Goal: Task Accomplishment & Management: Use online tool/utility

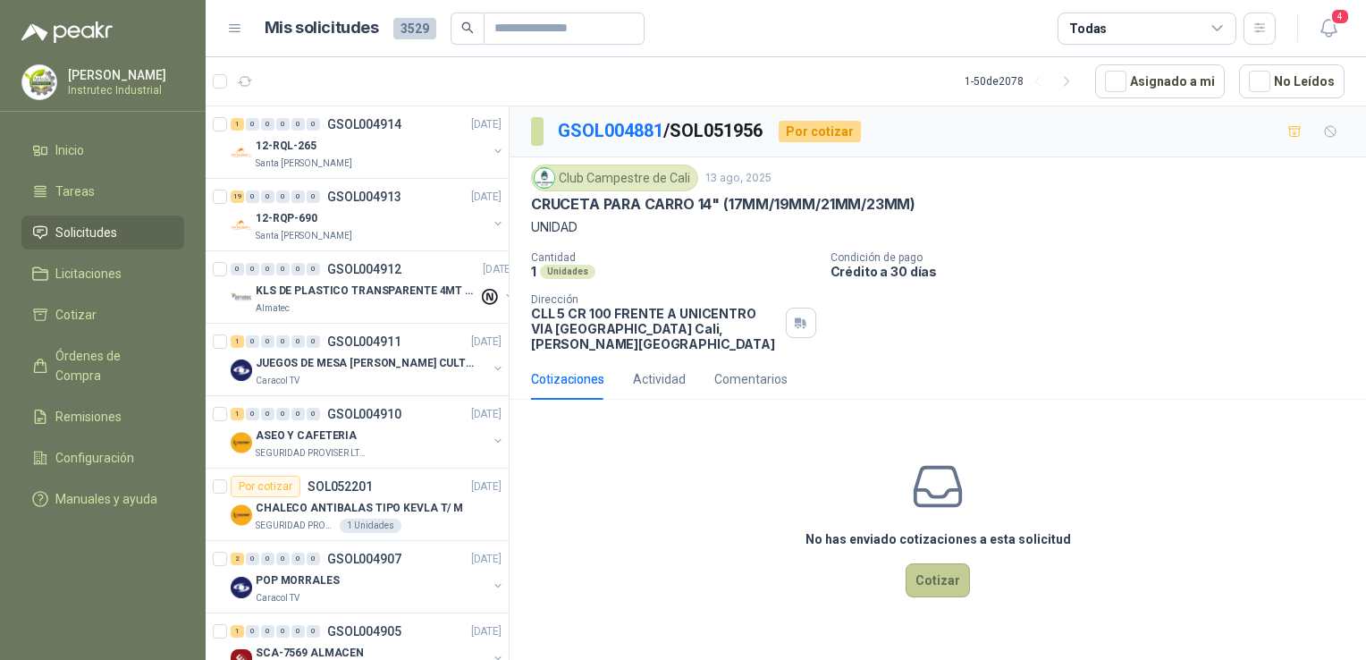
scroll to position [1162, 0]
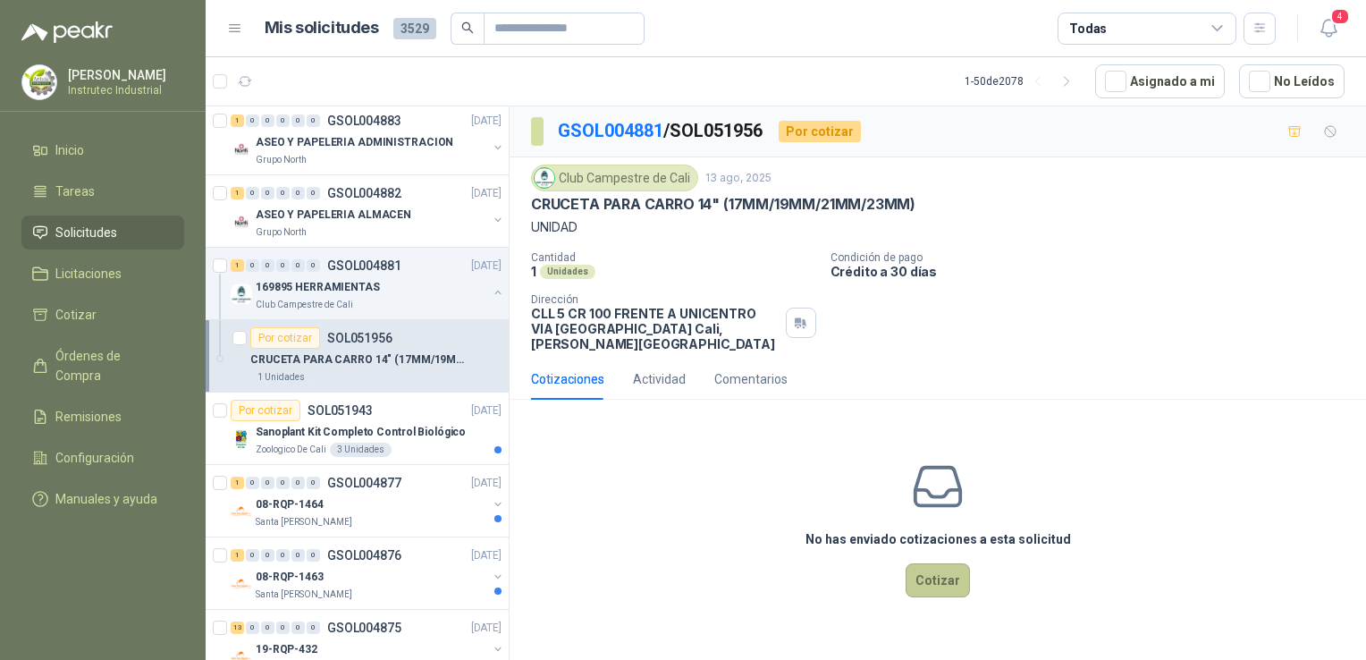
click at [924, 563] on button "Cotizar" at bounding box center [937, 580] width 64 height 34
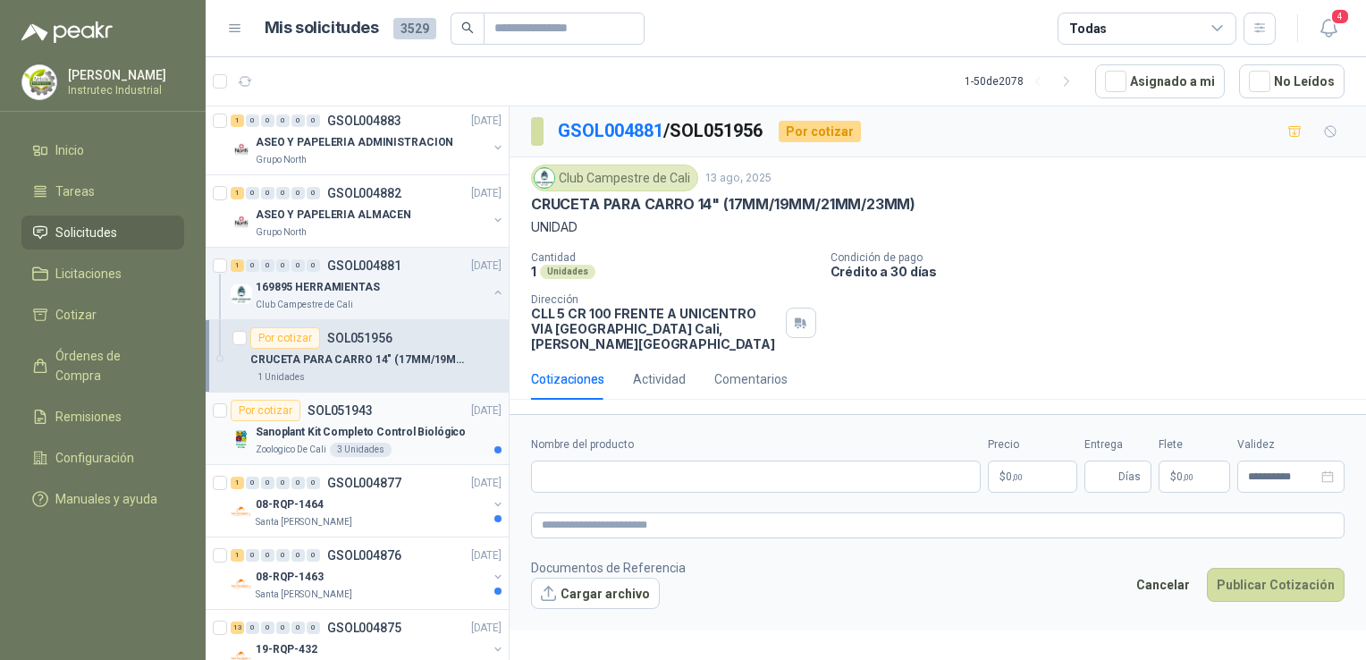
click at [282, 443] on p "Zoologico De Cali" at bounding box center [291, 449] width 71 height 14
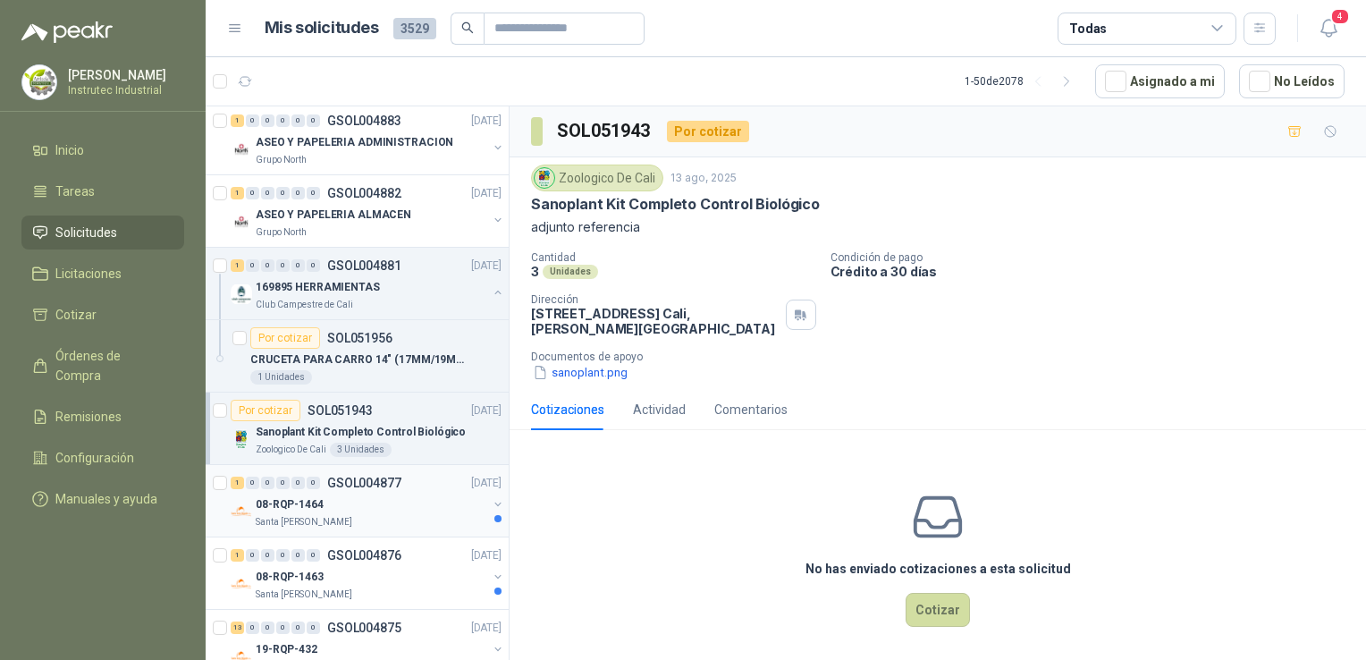
click at [411, 495] on div "08-RQP-1464" at bounding box center [371, 503] width 231 height 21
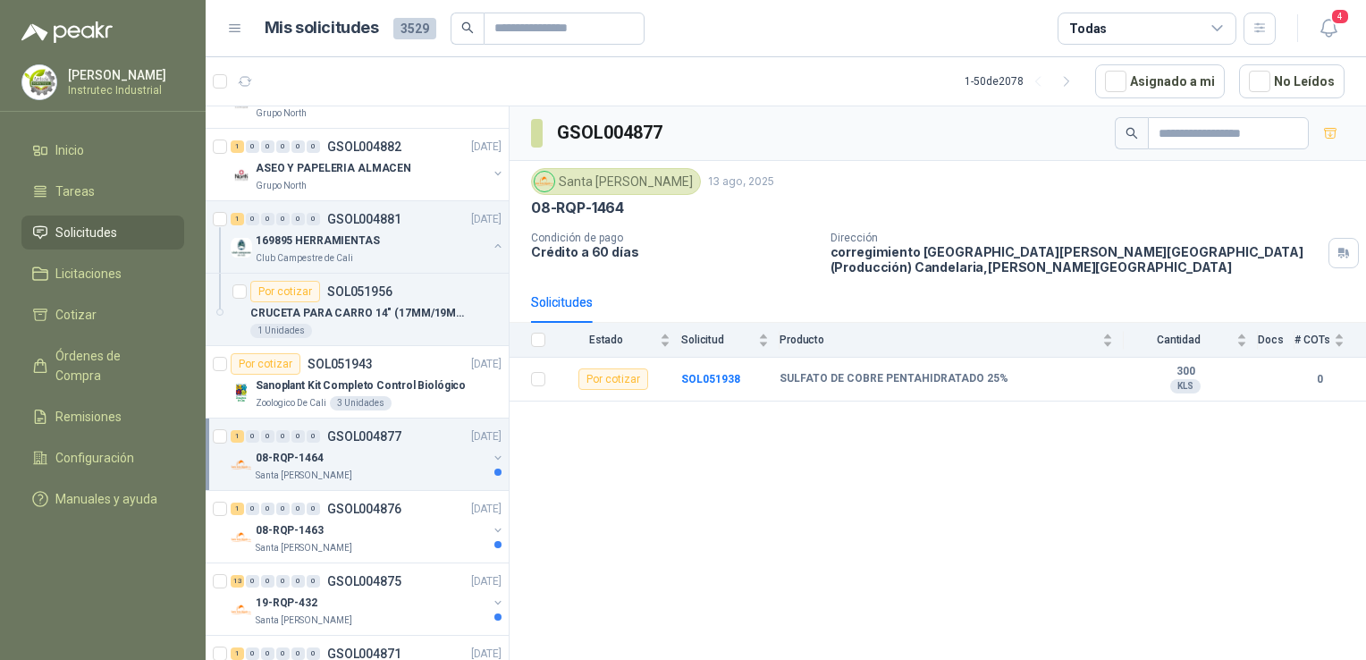
scroll to position [1251, 0]
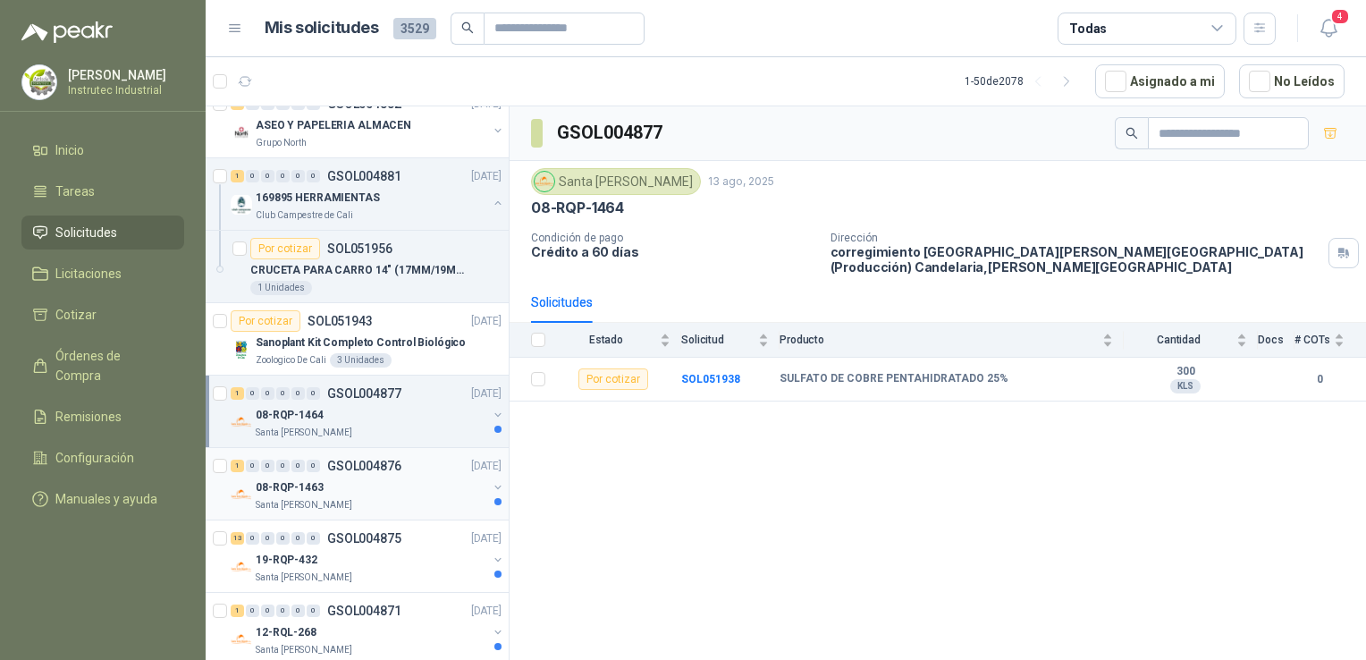
click at [404, 490] on div "08-RQP-1463" at bounding box center [371, 486] width 231 height 21
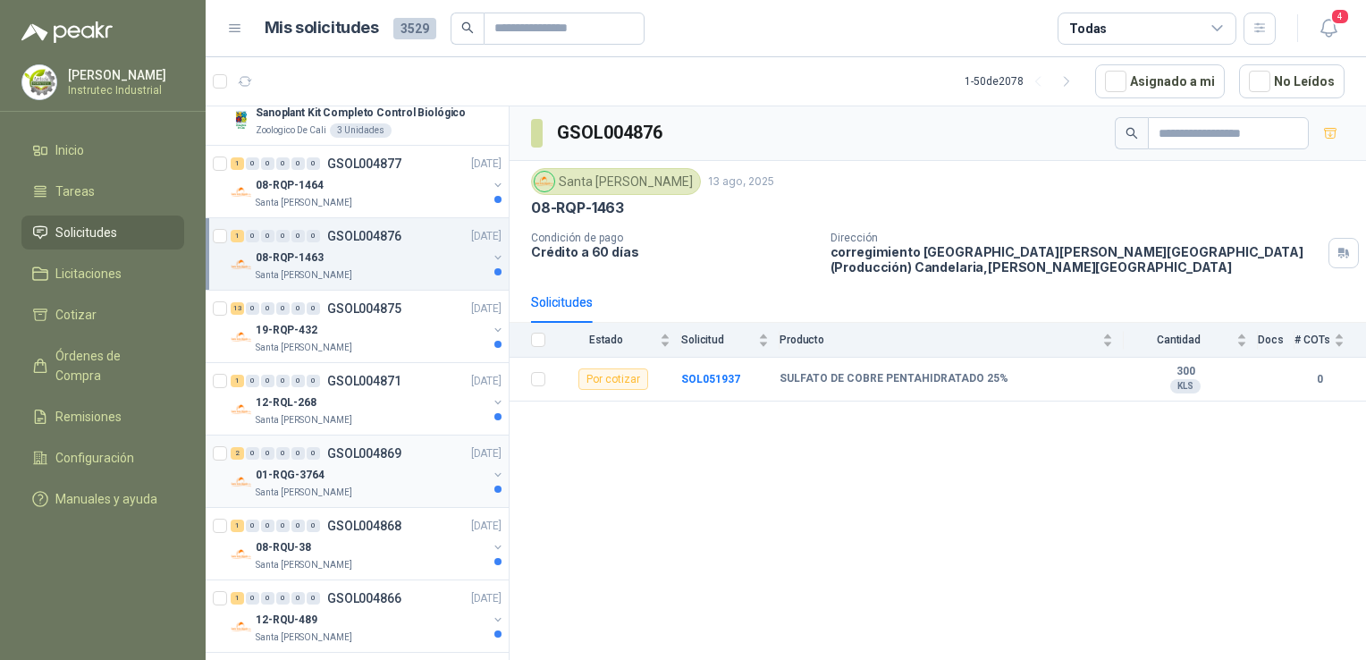
scroll to position [1519, 0]
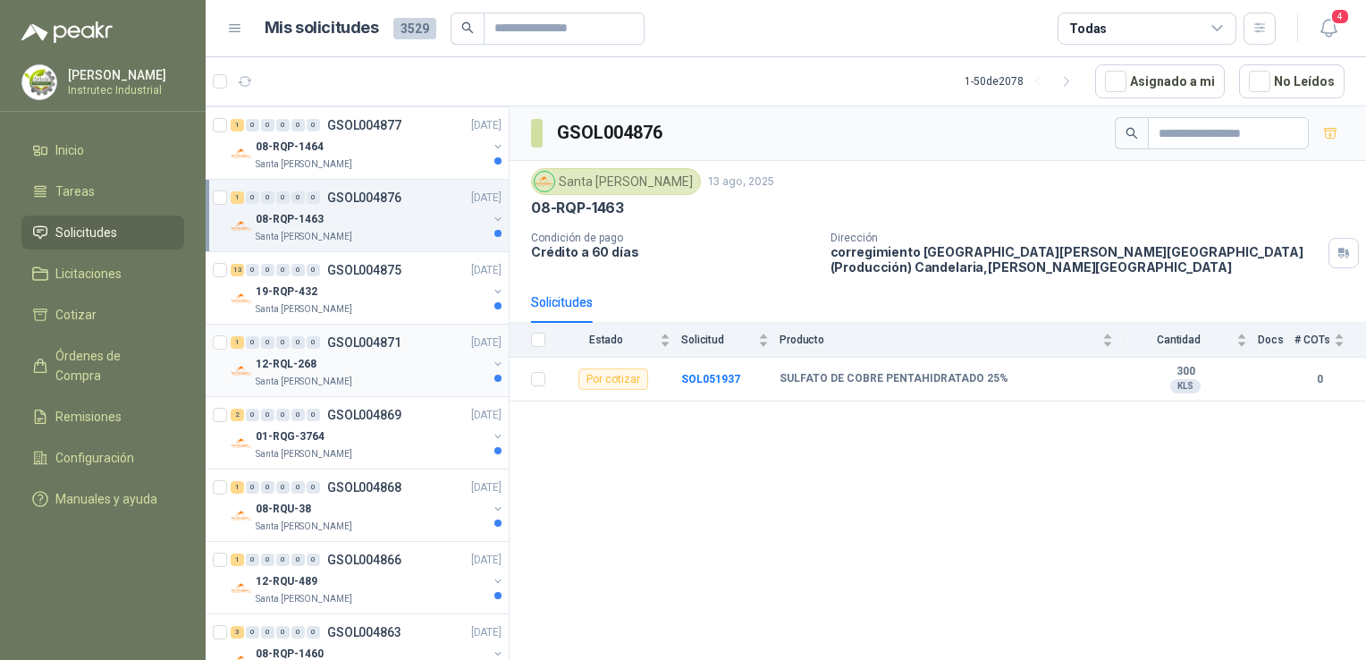
click at [393, 353] on div "12-RQL-268" at bounding box center [371, 363] width 231 height 21
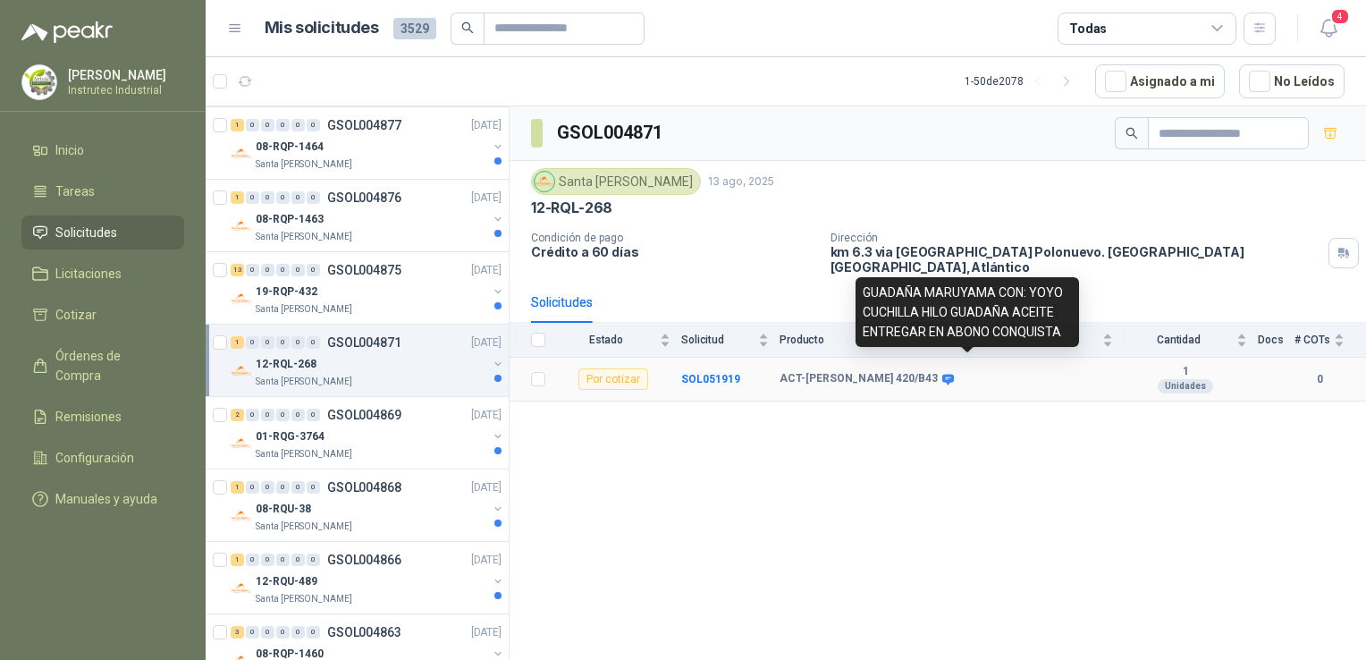
click at [955, 373] on icon at bounding box center [947, 379] width 13 height 13
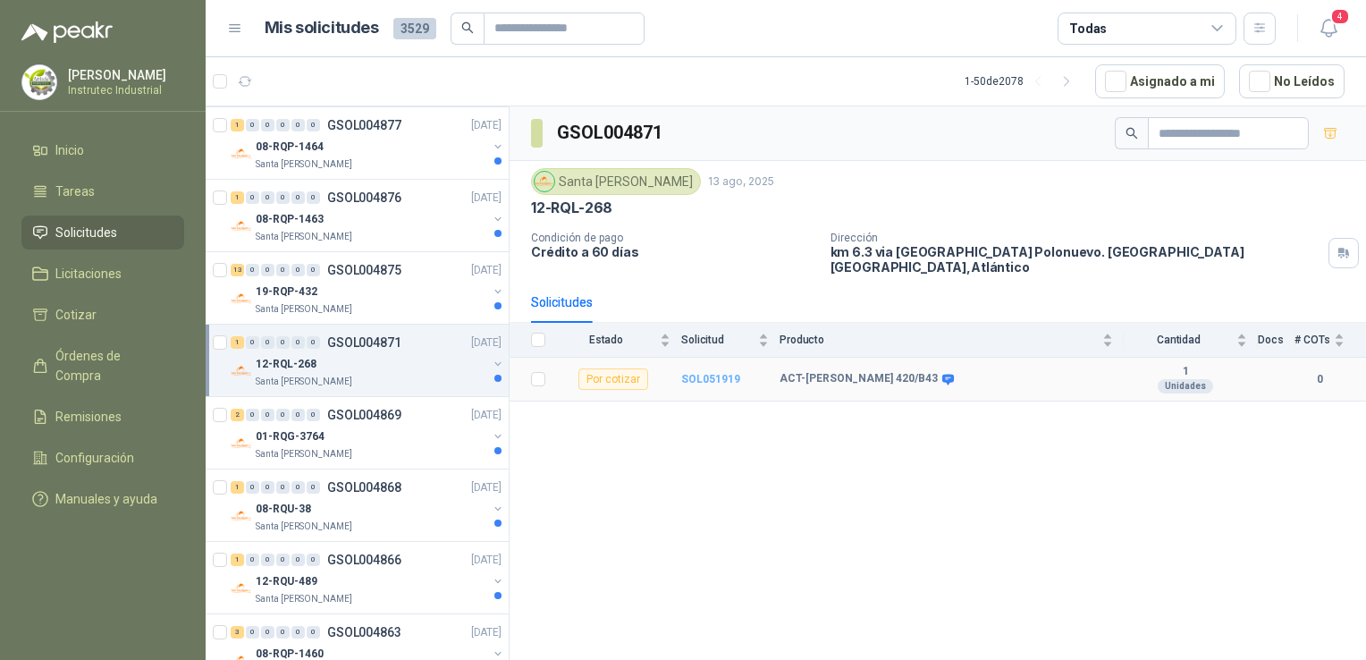
click at [705, 373] on b "SOL051919" at bounding box center [710, 379] width 59 height 13
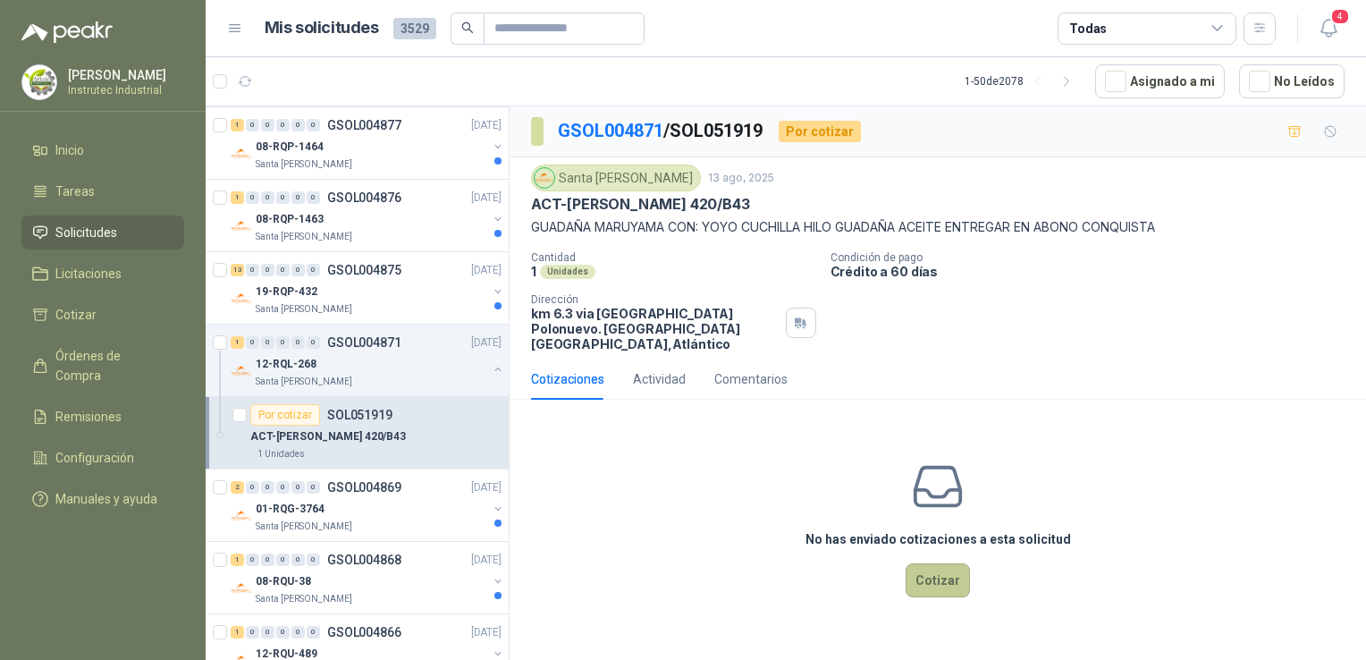
click at [936, 563] on button "Cotizar" at bounding box center [937, 580] width 64 height 34
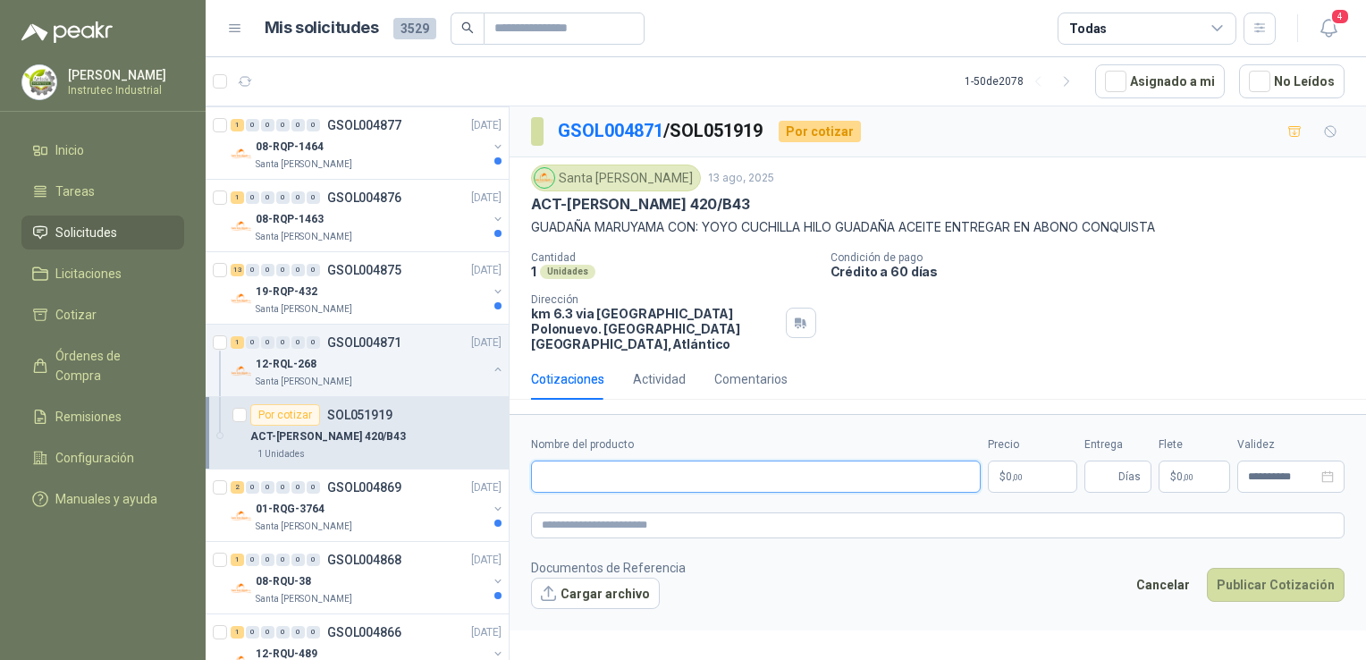
click at [819, 474] on input "Nombre del producto" at bounding box center [756, 476] width 450 height 32
type input "*"
drag, startPoint x: 804, startPoint y: 191, endPoint x: 747, endPoint y: 201, distance: 58.0
click at [747, 201] on div "Santa [PERSON_NAME] 13 ago, 2025 ACT-GUADAÑA MARUYAMA 420/B43 GUADAÑA MARUYAMA …" at bounding box center [937, 200] width 813 height 72
drag, startPoint x: 800, startPoint y: 198, endPoint x: 491, endPoint y: 213, distance: 309.6
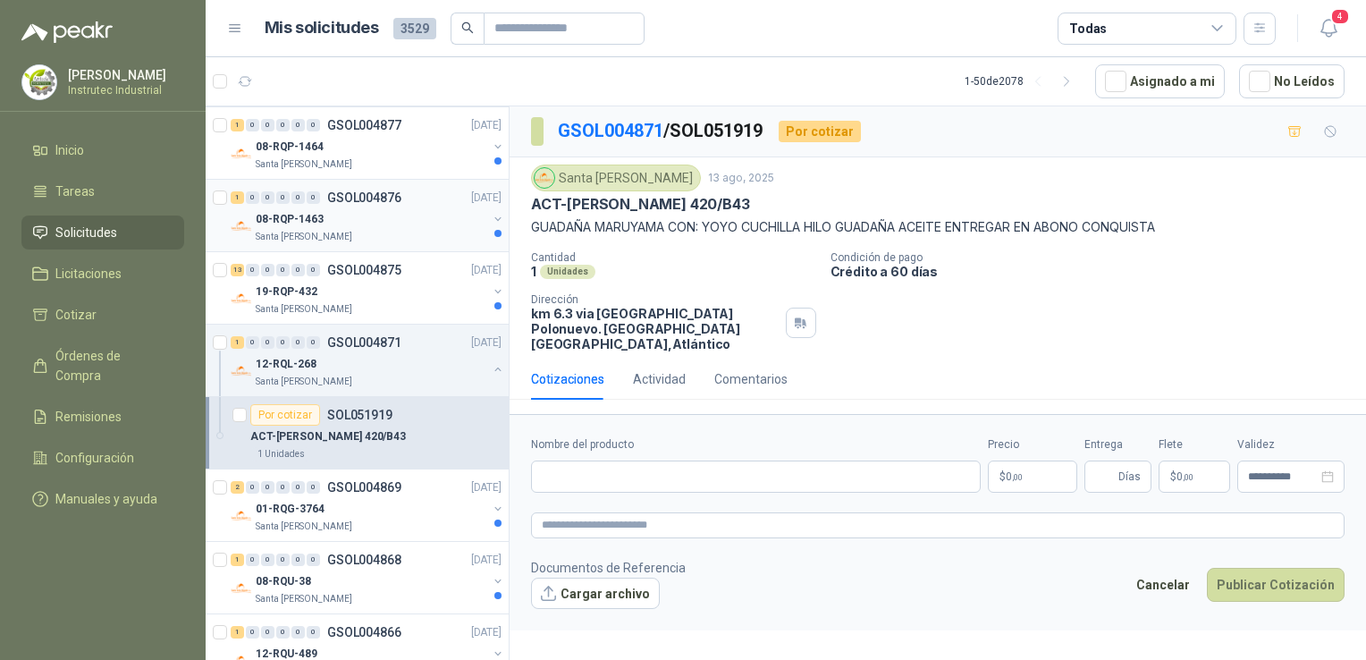
click at [491, 213] on div "1 0 0 0 0 0 GSOL004914 [DATE] 12-RQL-265 Santa [PERSON_NAME] 19 0 0 0 0 0 GSOL0…" at bounding box center [786, 385] width 1160 height 560
drag, startPoint x: 886, startPoint y: 206, endPoint x: 822, endPoint y: 190, distance: 65.5
click at [884, 206] on div "ACT-[PERSON_NAME] 420/B43" at bounding box center [937, 204] width 813 height 19
click at [809, 200] on div "ACT-[PERSON_NAME] 420/B43" at bounding box center [937, 204] width 813 height 19
drag, startPoint x: 803, startPoint y: 205, endPoint x: 797, endPoint y: 295, distance: 90.5
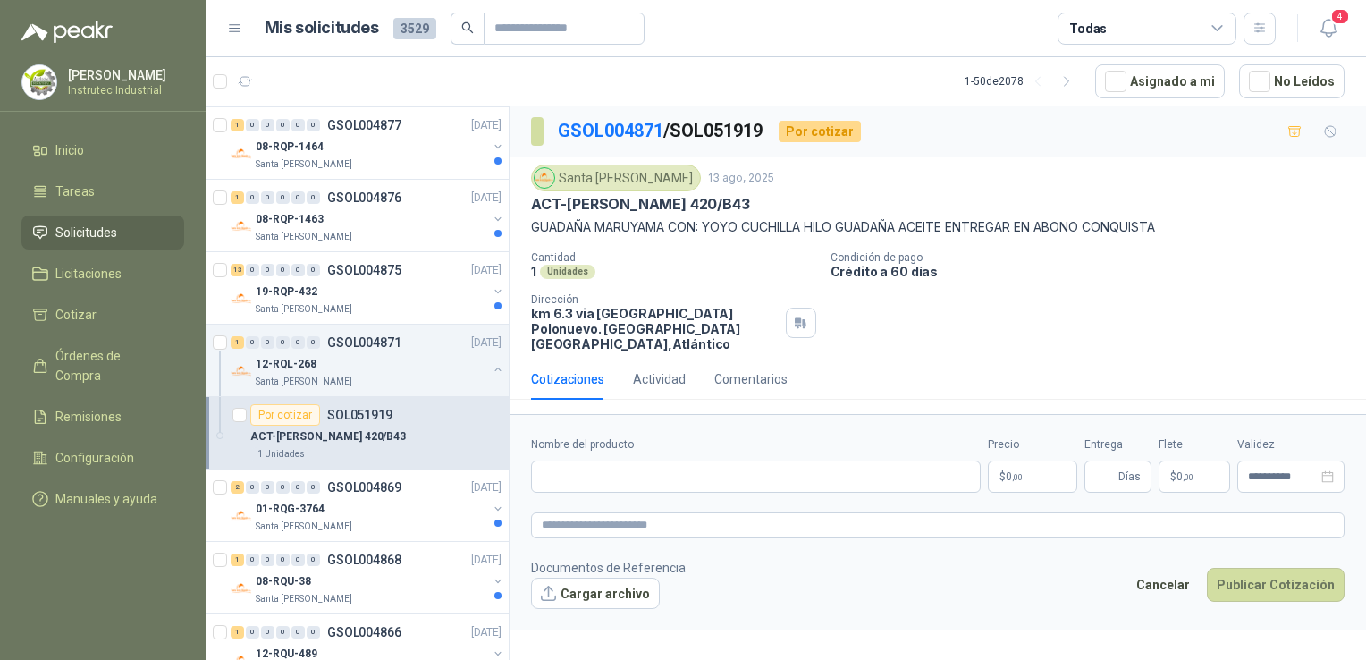
click at [797, 295] on div "Dirección km 6.3 via [GEOGRAPHIC_DATA] Polonuevo. [GEOGRAPHIC_DATA] , [GEOGRAPH…" at bounding box center [673, 322] width 285 height 58
drag, startPoint x: 795, startPoint y: 204, endPoint x: 530, endPoint y: 203, distance: 264.5
click at [531, 203] on div "ACT-[PERSON_NAME] 420/B43" at bounding box center [937, 204] width 813 height 19
copy p "ACT-[PERSON_NAME] 420/B43"
click at [643, 466] on input "Nombre del producto" at bounding box center [756, 476] width 450 height 32
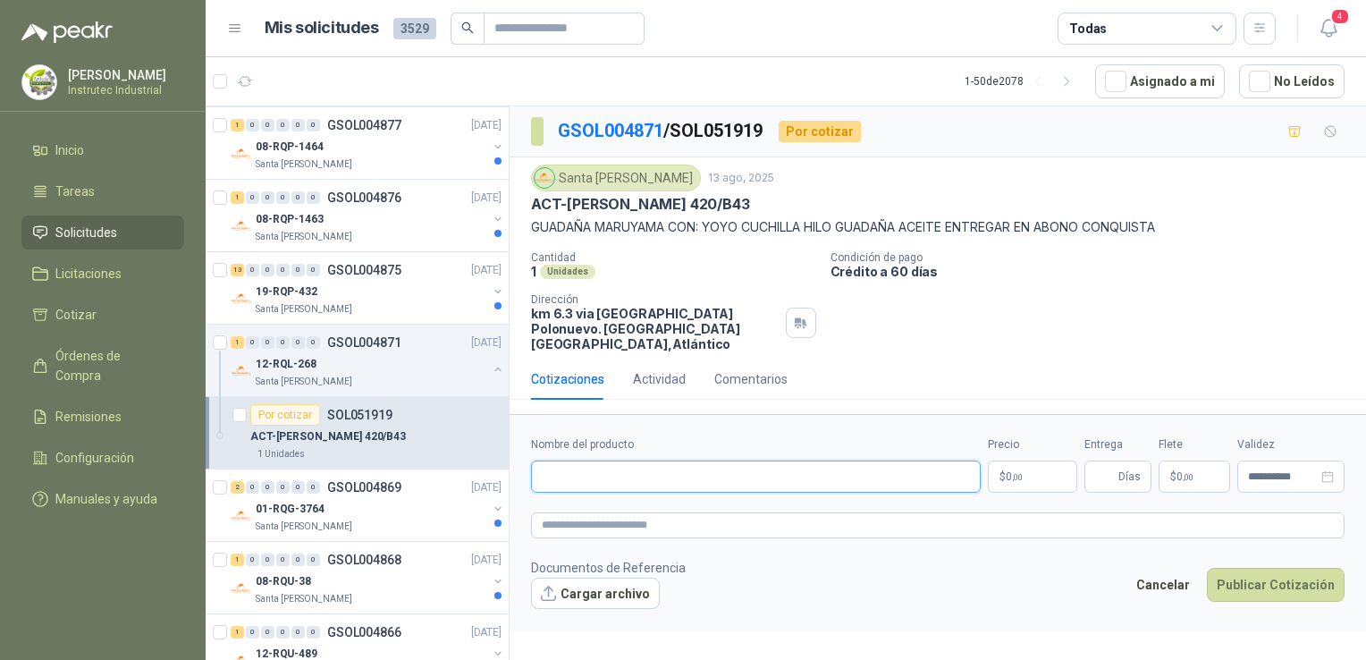
paste input "**********"
type input "**********"
click at [1005, 458] on body "[PERSON_NAME] Instrutec Industrial Inicio Tareas Solicitudes Licitaciones Cotiz…" at bounding box center [683, 330] width 1366 height 660
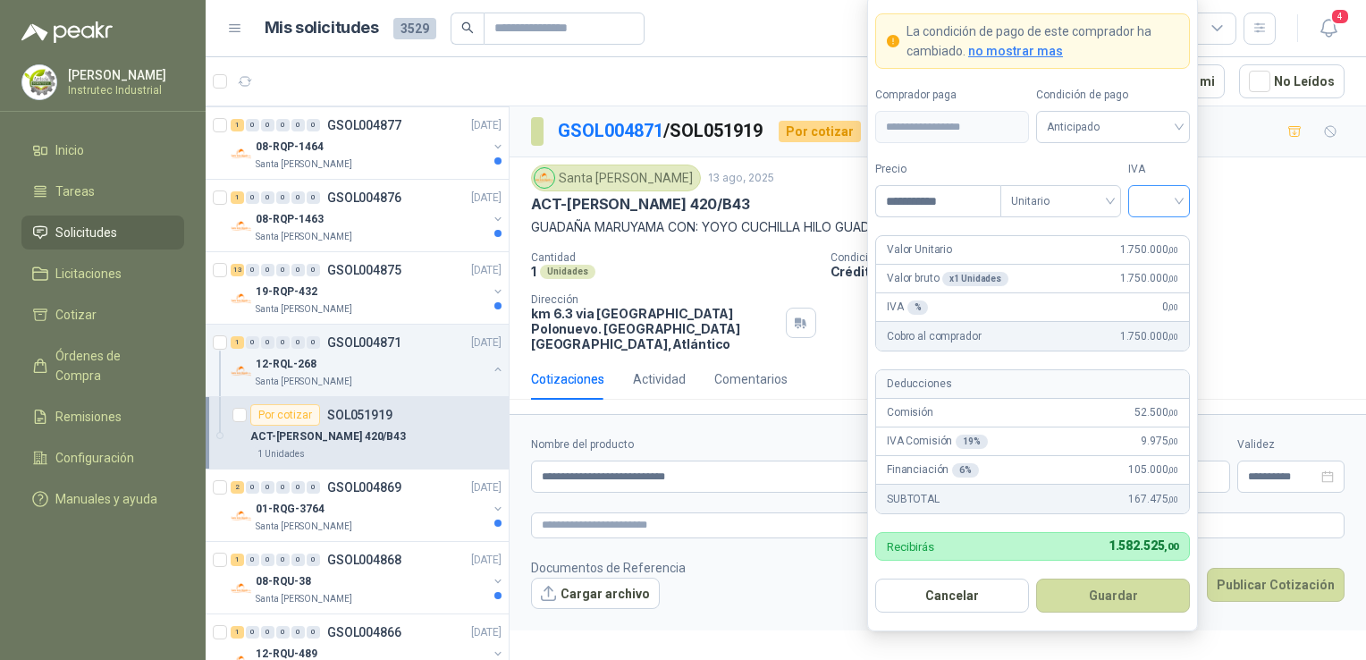
click at [1180, 203] on div at bounding box center [1159, 201] width 62 height 32
click at [1166, 238] on div "19%" at bounding box center [1158, 240] width 33 height 20
click at [961, 206] on input "**********" at bounding box center [938, 201] width 124 height 30
type input "**********"
click at [1090, 592] on button "Guardar" at bounding box center [1113, 595] width 154 height 34
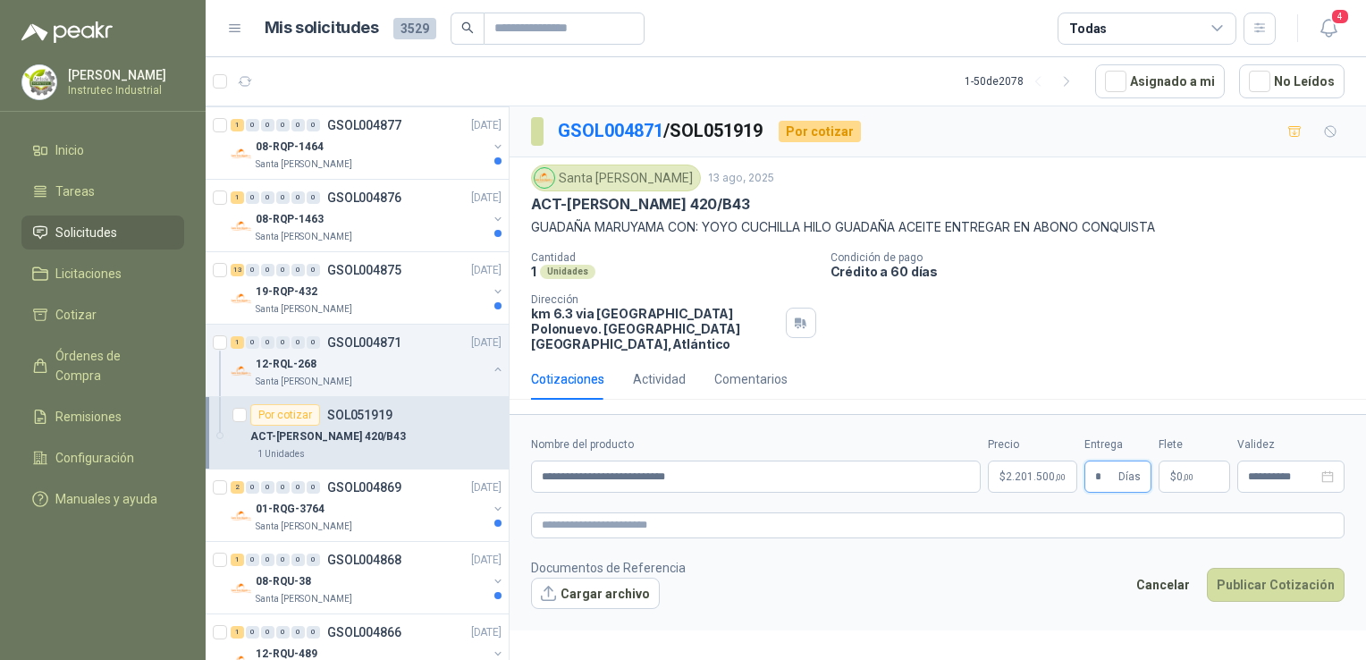
type input "*"
click at [1182, 460] on p "$ 0 ,00" at bounding box center [1193, 476] width 71 height 32
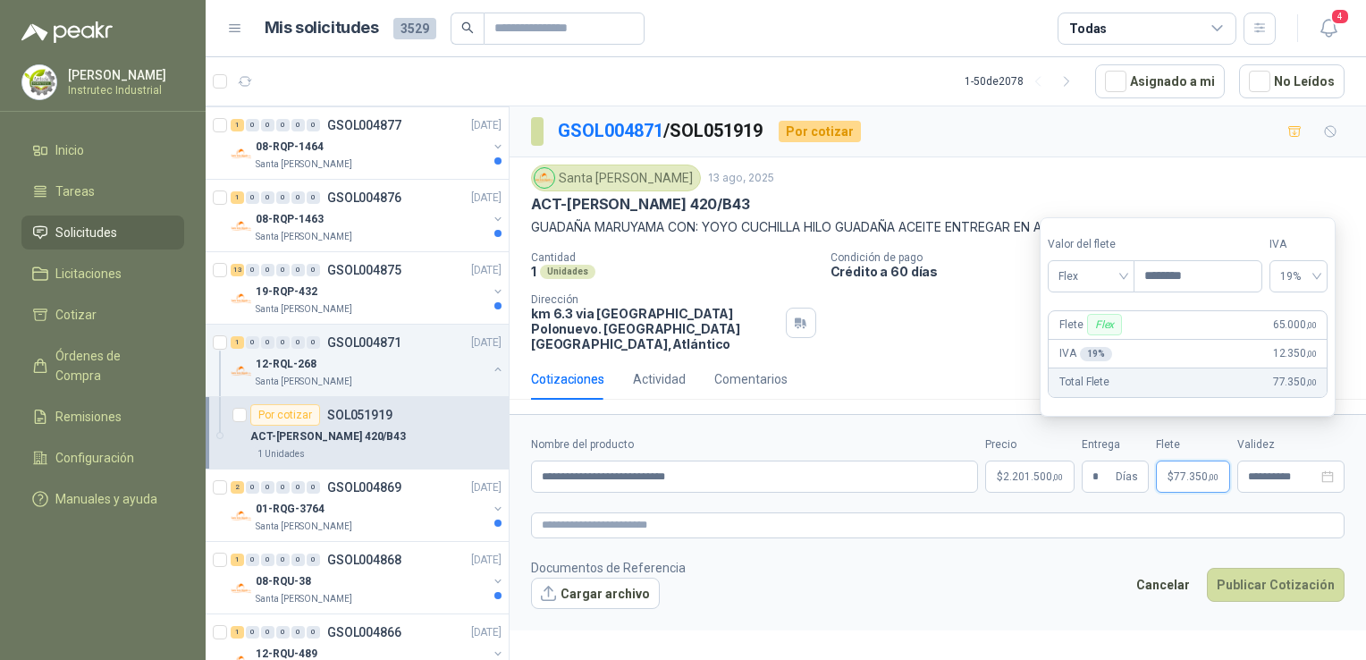
type input "********"
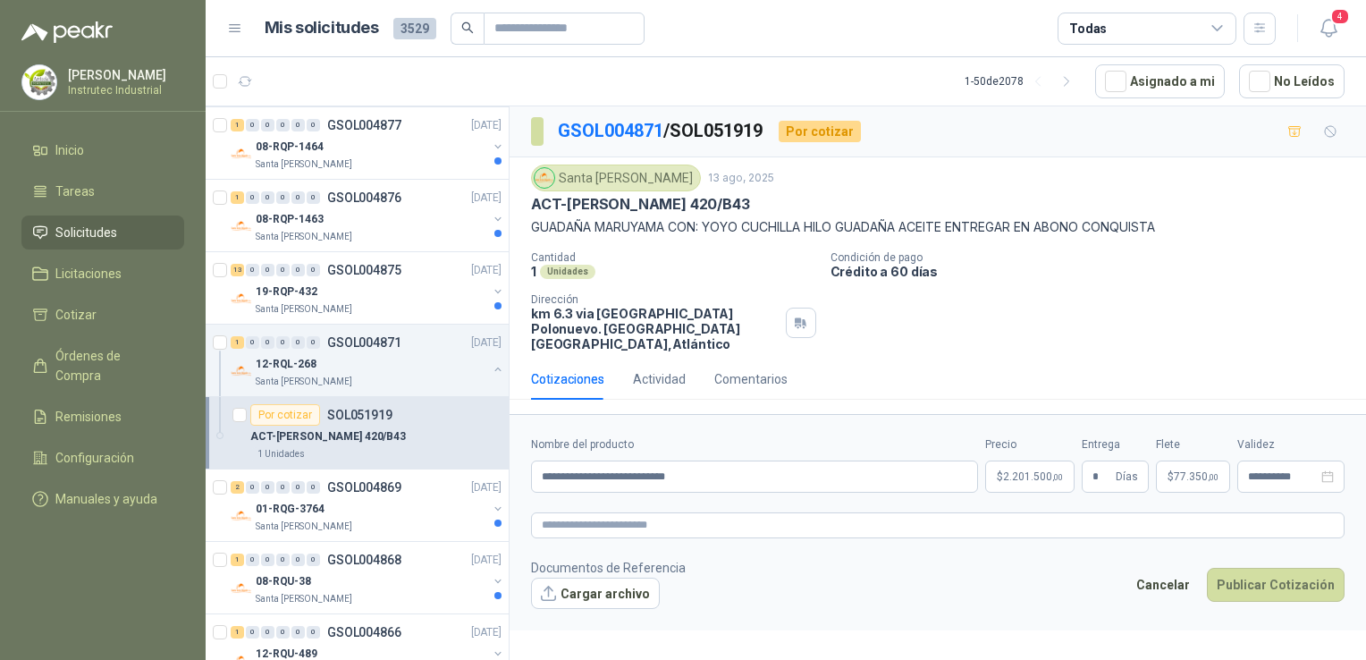
click at [1081, 558] on footer "Documentos de Referencia Cargar archivo Cancelar Publicar Cotización" at bounding box center [937, 584] width 813 height 52
click at [1282, 569] on button "Publicar Cotización" at bounding box center [1276, 585] width 138 height 34
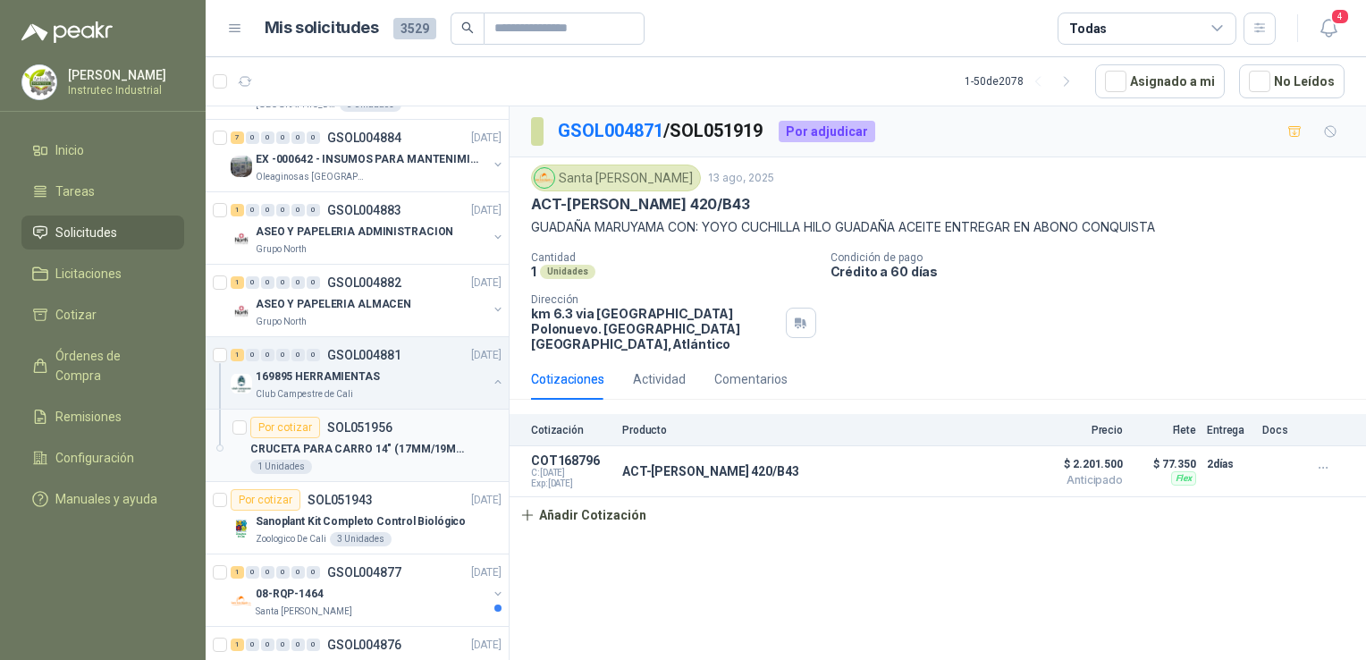
scroll to position [983, 0]
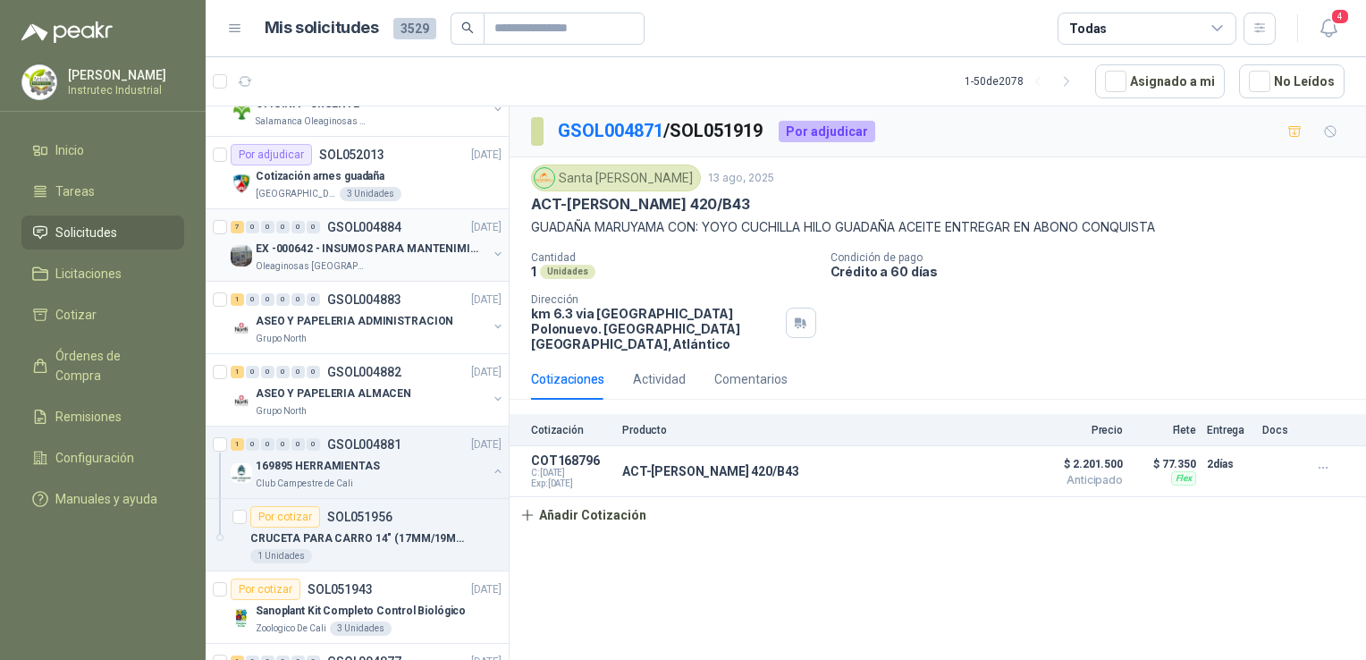
click at [397, 269] on div "Oleaginosas [GEOGRAPHIC_DATA][PERSON_NAME]" at bounding box center [371, 266] width 231 height 14
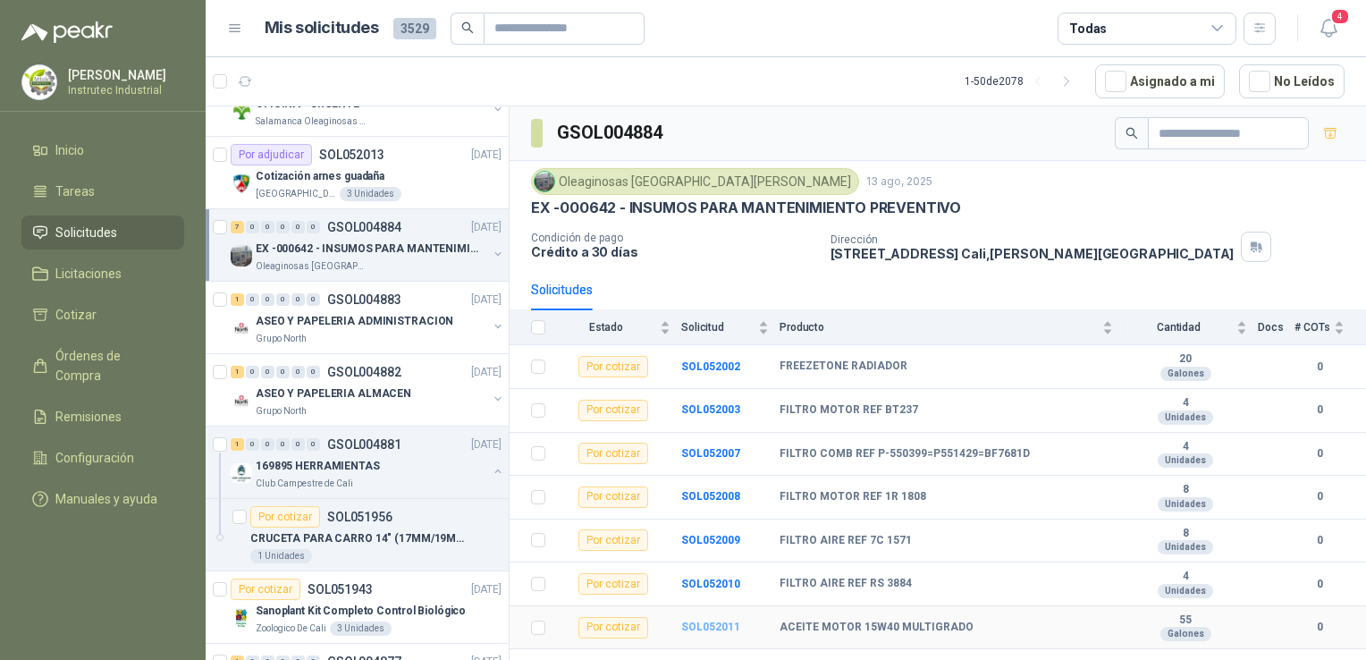
click at [691, 624] on b "SOL052011" at bounding box center [710, 626] width 59 height 13
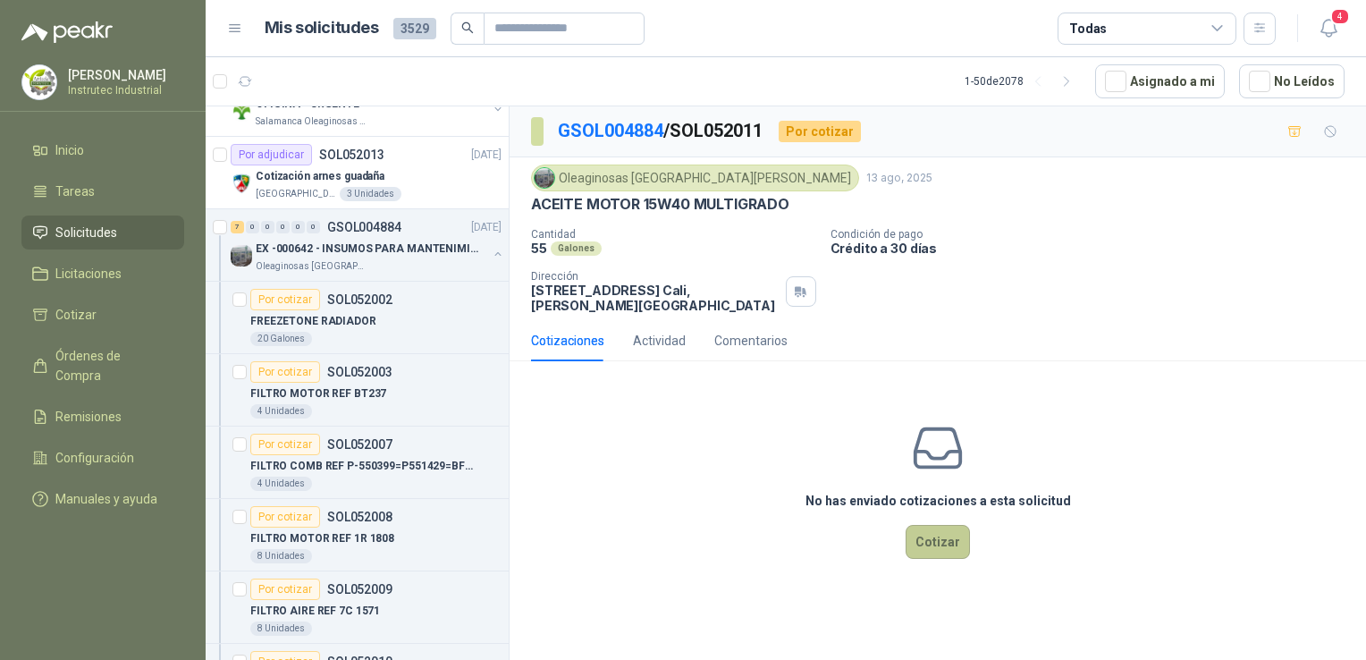
click at [939, 525] on button "Cotizar" at bounding box center [937, 542] width 64 height 34
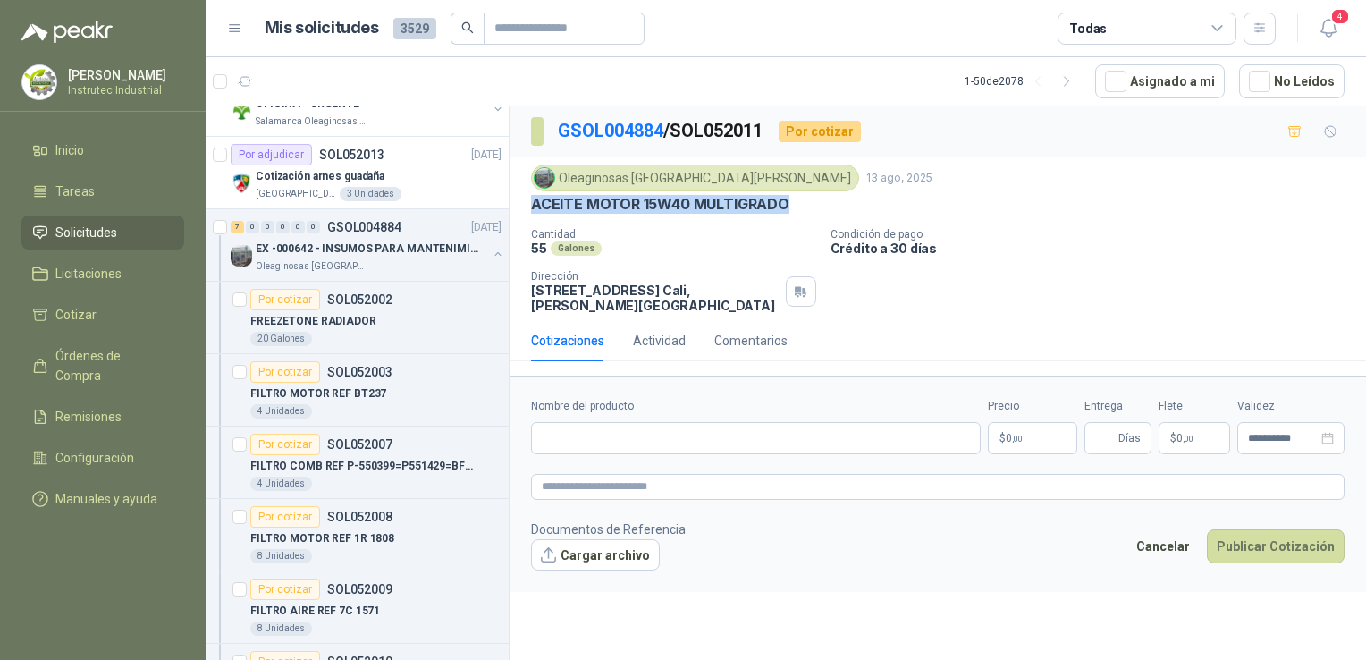
drag, startPoint x: 789, startPoint y: 198, endPoint x: 529, endPoint y: 213, distance: 260.5
click at [529, 213] on div "Oleaginosas San [PERSON_NAME] 13 ago, 2025 ACEITE MOTOR 15W40 MULTIGRADO Cantid…" at bounding box center [937, 238] width 856 height 163
copy p "ACEITE MOTOR 15W40 MULTIGRADO"
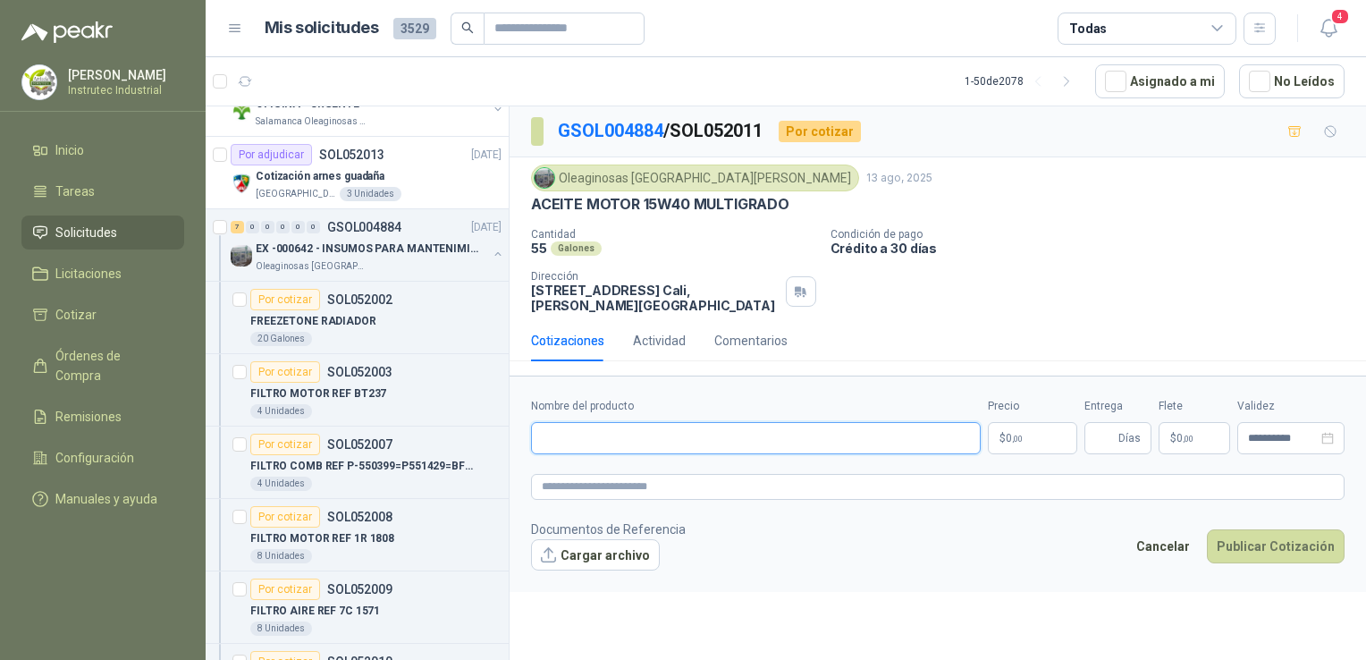
click at [645, 424] on input "Nombre del producto" at bounding box center [756, 438] width 450 height 32
paste input "**********"
type input "**********"
click at [1207, 529] on button "Publicar Cotización" at bounding box center [1276, 546] width 138 height 34
click at [1039, 422] on p "$ 0 ,00" at bounding box center [1032, 438] width 89 height 32
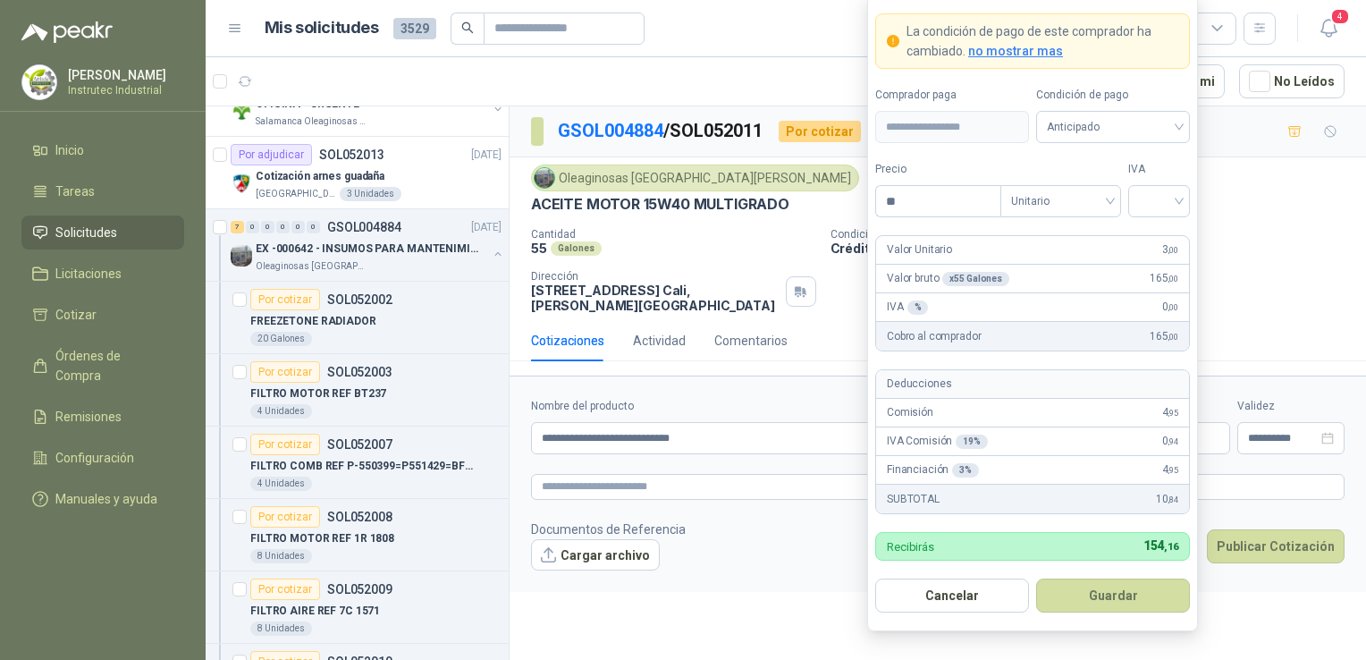
type input "*"
type input "********"
click at [1169, 189] on input "search" at bounding box center [1159, 199] width 40 height 27
click at [1165, 295] on div "0%" at bounding box center [1158, 297] width 33 height 20
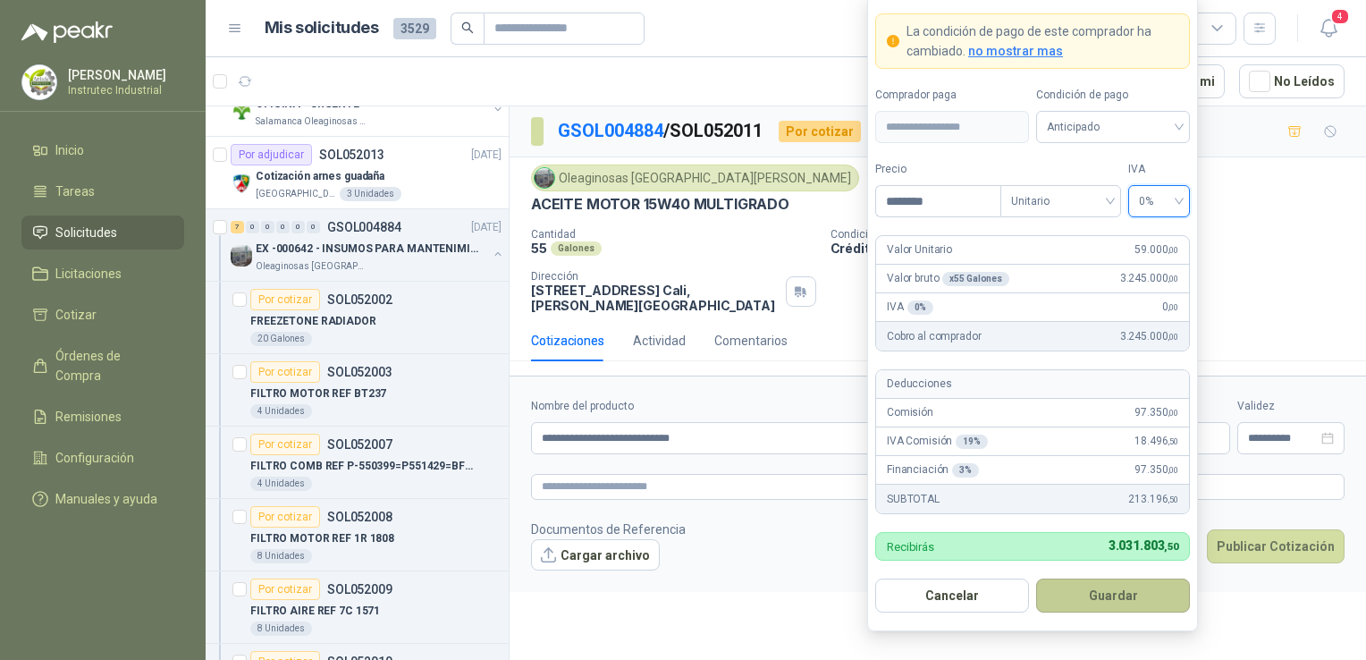
click at [1112, 595] on button "Guardar" at bounding box center [1113, 595] width 154 height 34
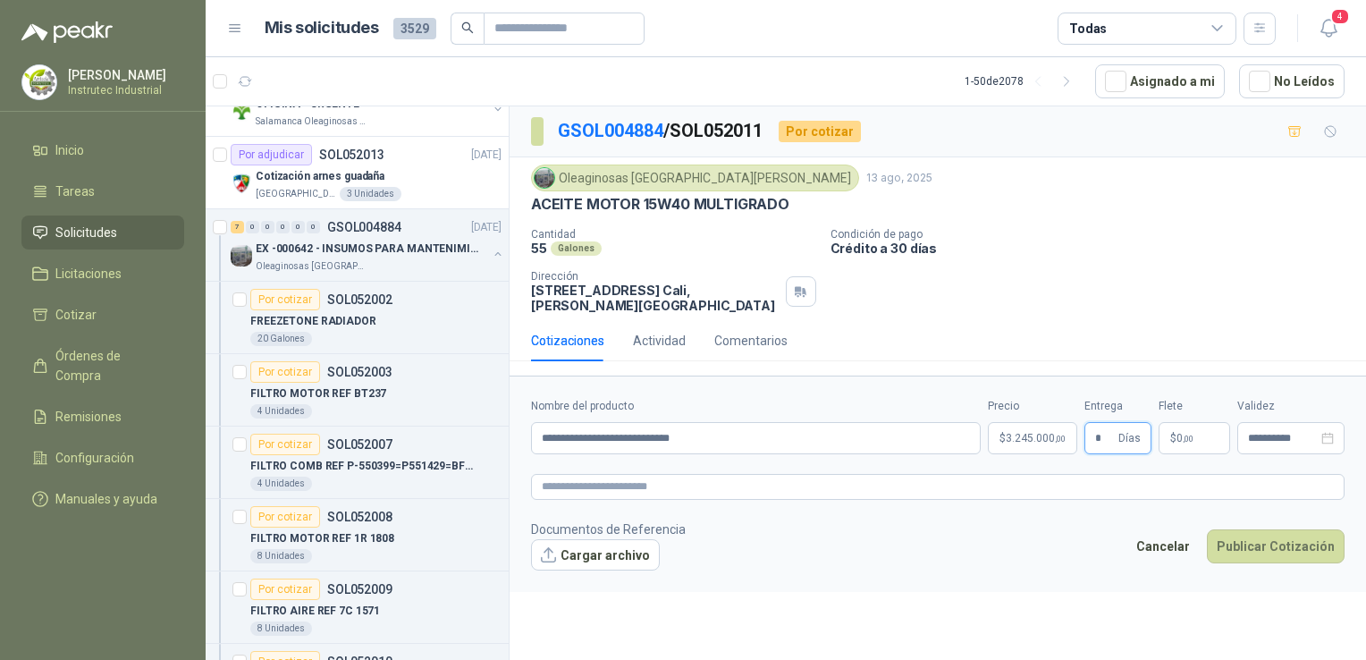
type input "*"
click at [957, 519] on footer "Documentos de Referencia Cargar archivo Cancelar Publicar Cotización" at bounding box center [937, 545] width 813 height 52
click at [1309, 535] on button "Publicar Cotización" at bounding box center [1276, 546] width 138 height 34
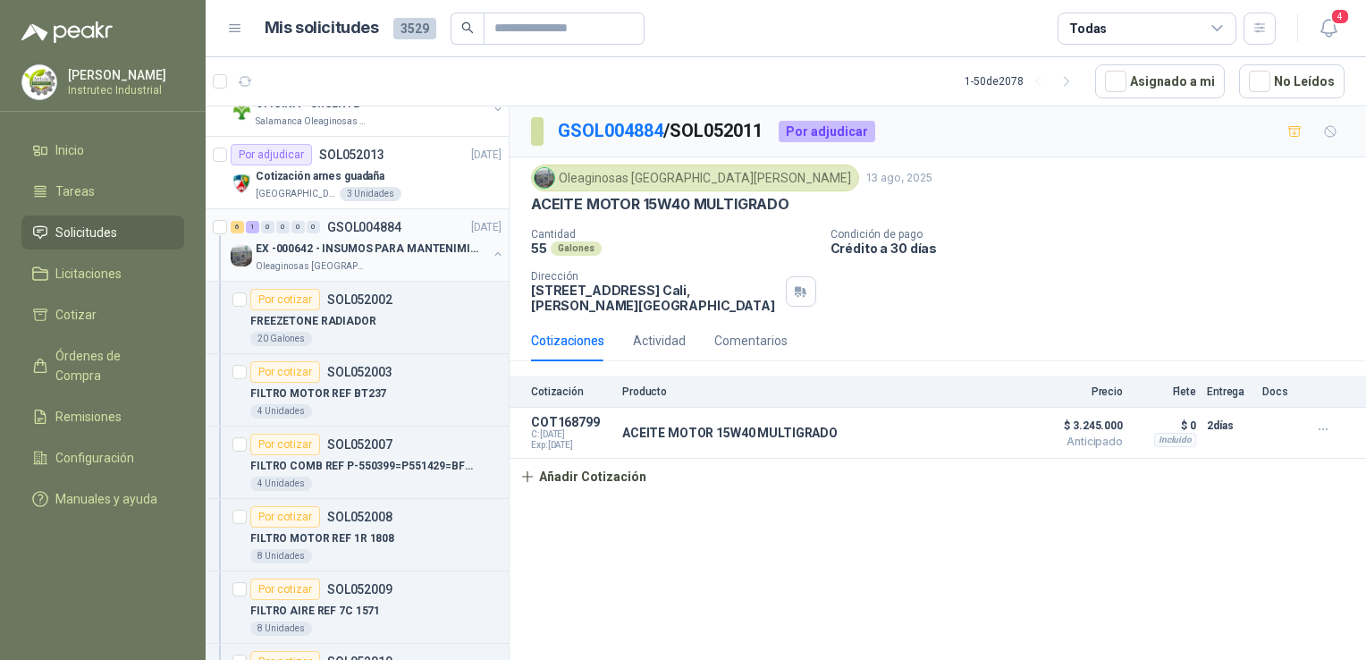
click at [383, 259] on div "Oleaginosas [GEOGRAPHIC_DATA][PERSON_NAME]" at bounding box center [371, 266] width 231 height 14
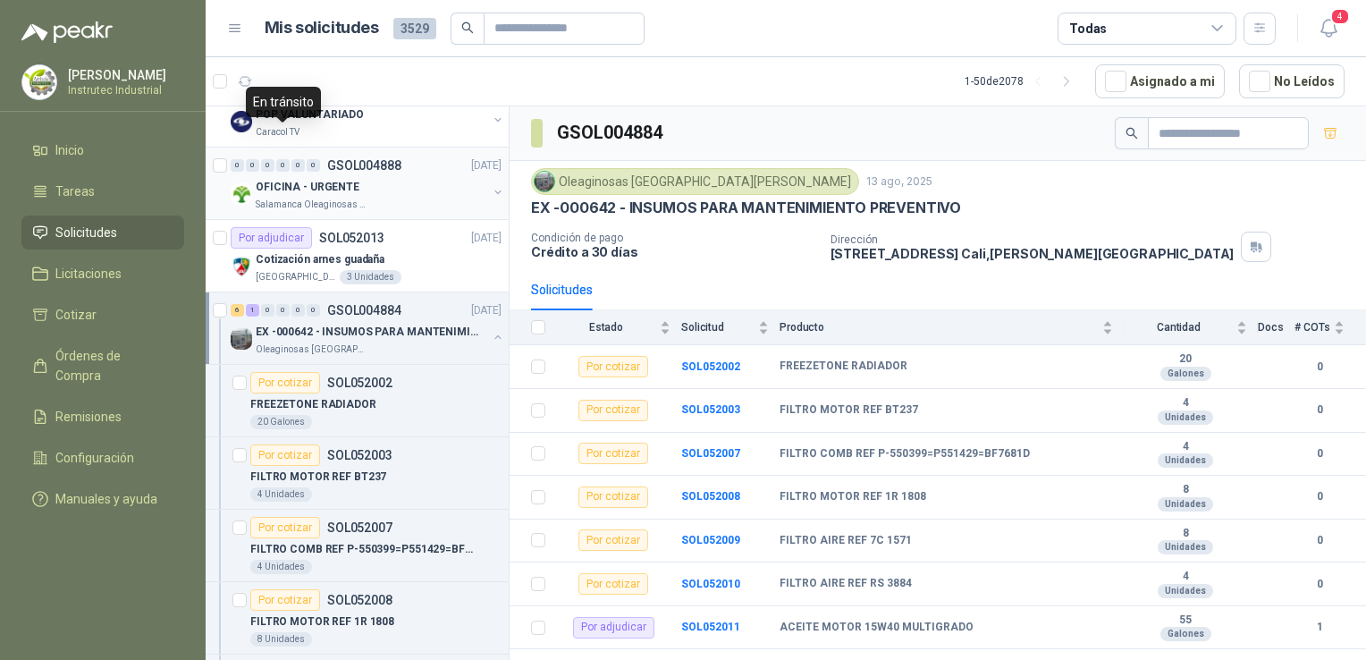
scroll to position [894, 0]
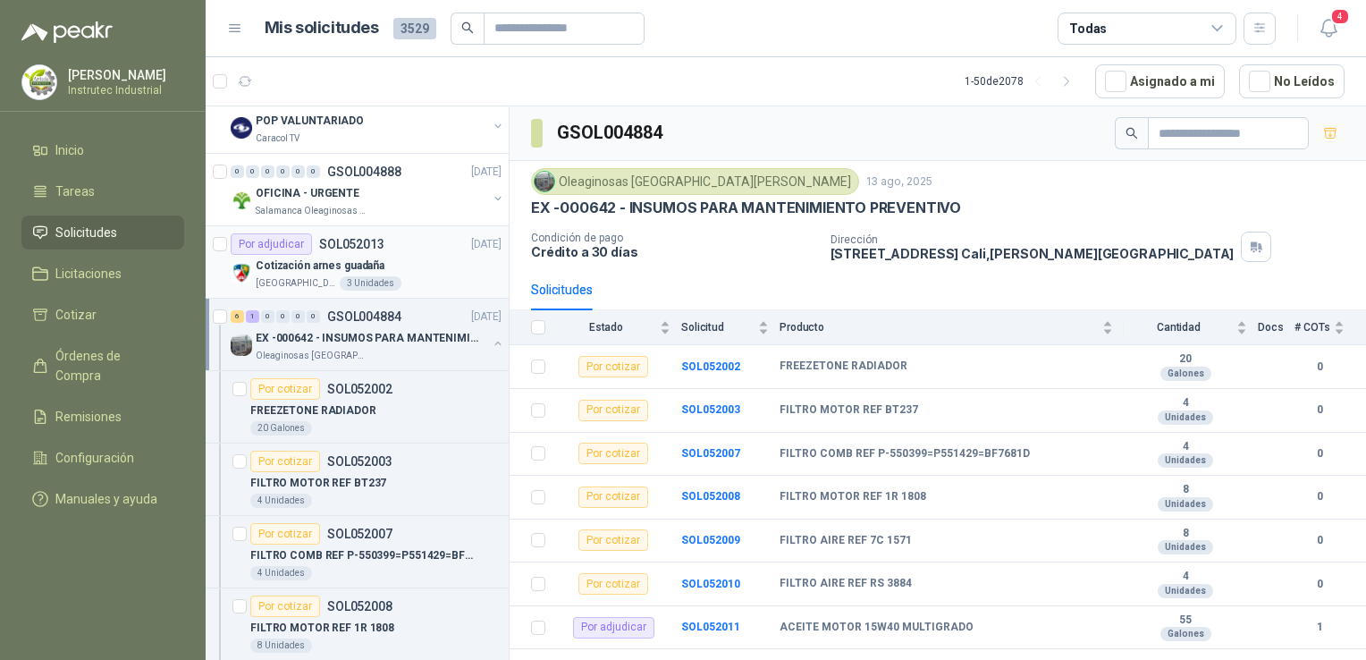
click at [424, 248] on div "Por adjudicar SOL052013 [DATE]" at bounding box center [366, 243] width 271 height 21
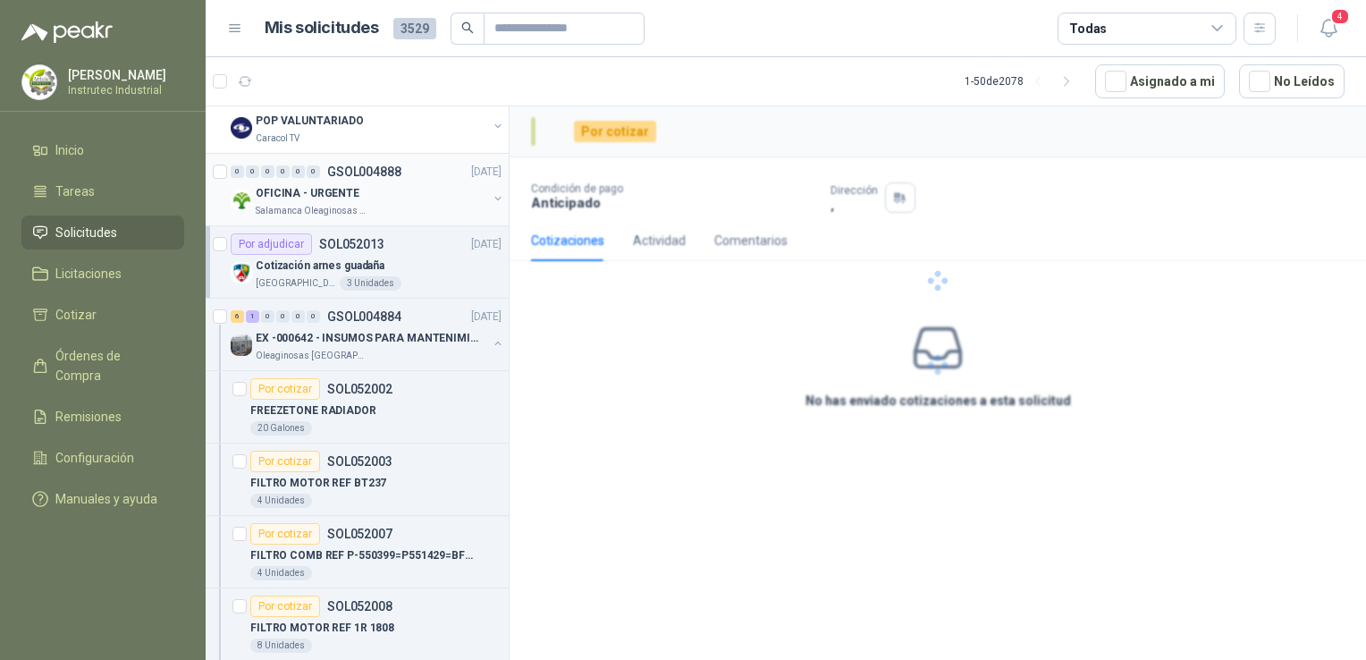
click at [415, 190] on div "OFICINA - URGENTE" at bounding box center [371, 192] width 231 height 21
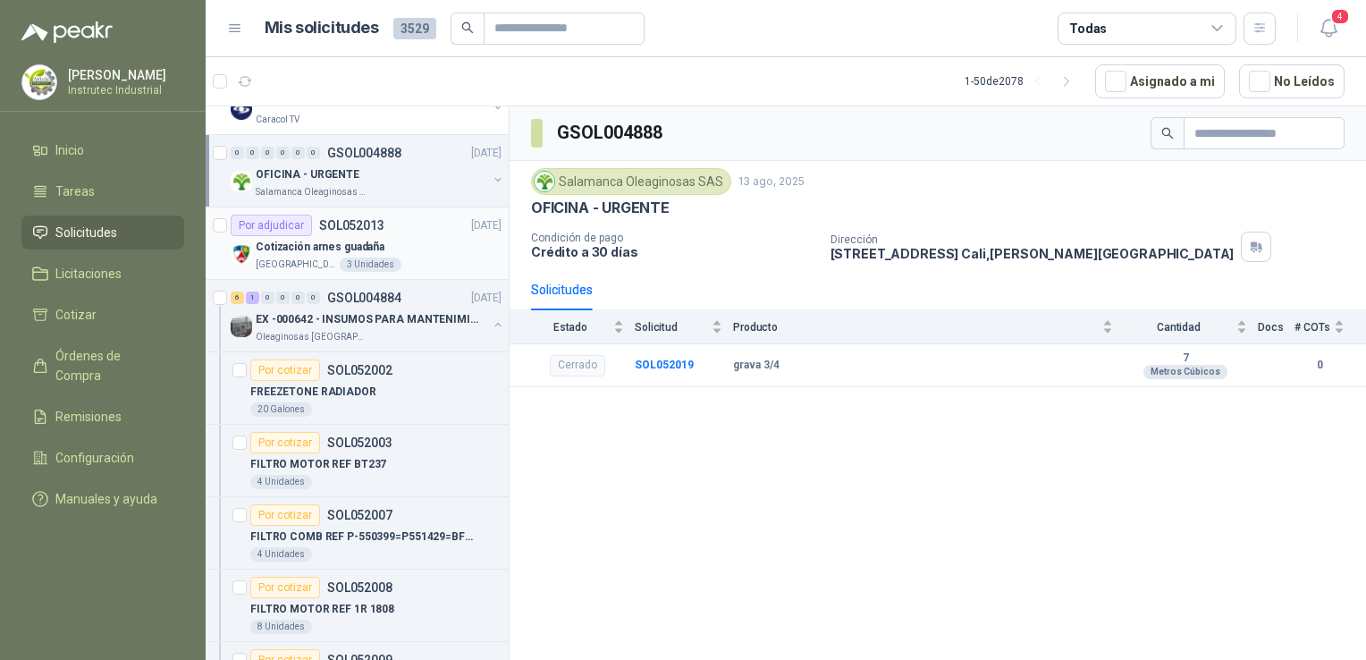
scroll to position [912, 0]
click at [436, 240] on div "Cotización arnes guadaña" at bounding box center [379, 247] width 246 height 21
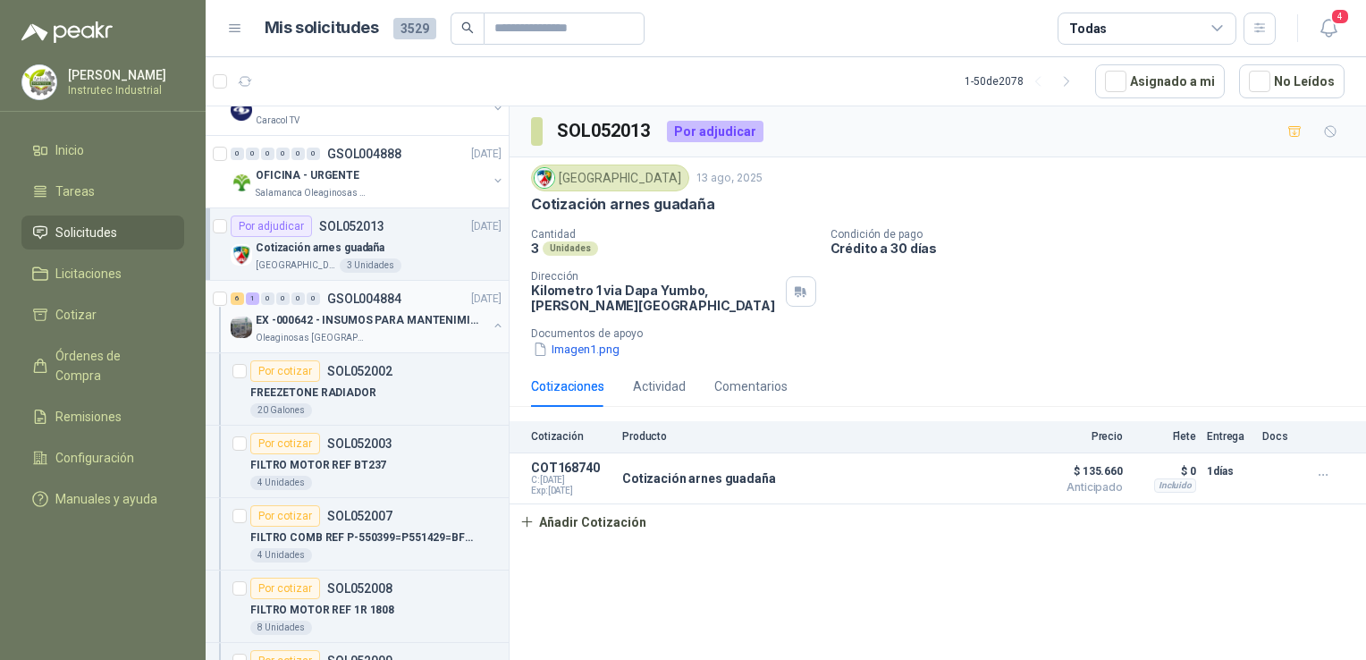
click at [407, 318] on p "EX -000642 - INSUMOS PARA MANTENIMIENTO PREVENTIVO" at bounding box center [367, 320] width 223 height 17
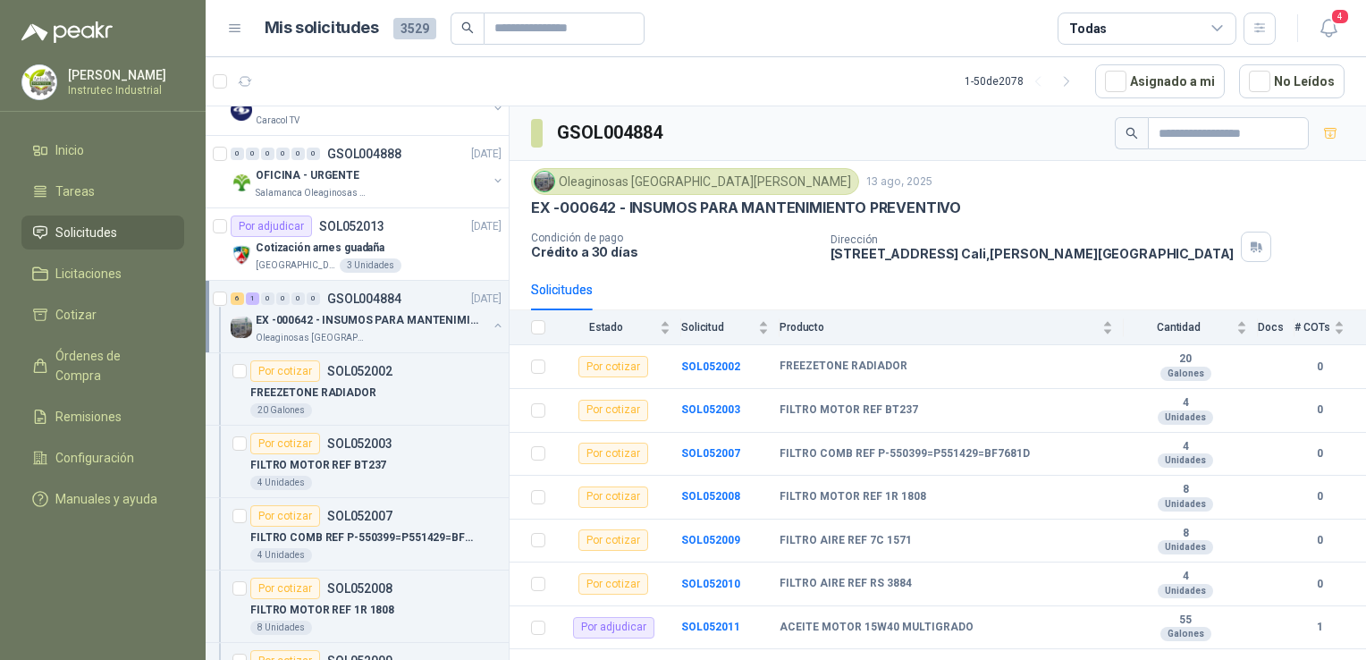
click at [407, 331] on div "Oleaginosas [GEOGRAPHIC_DATA][PERSON_NAME]" at bounding box center [371, 338] width 231 height 14
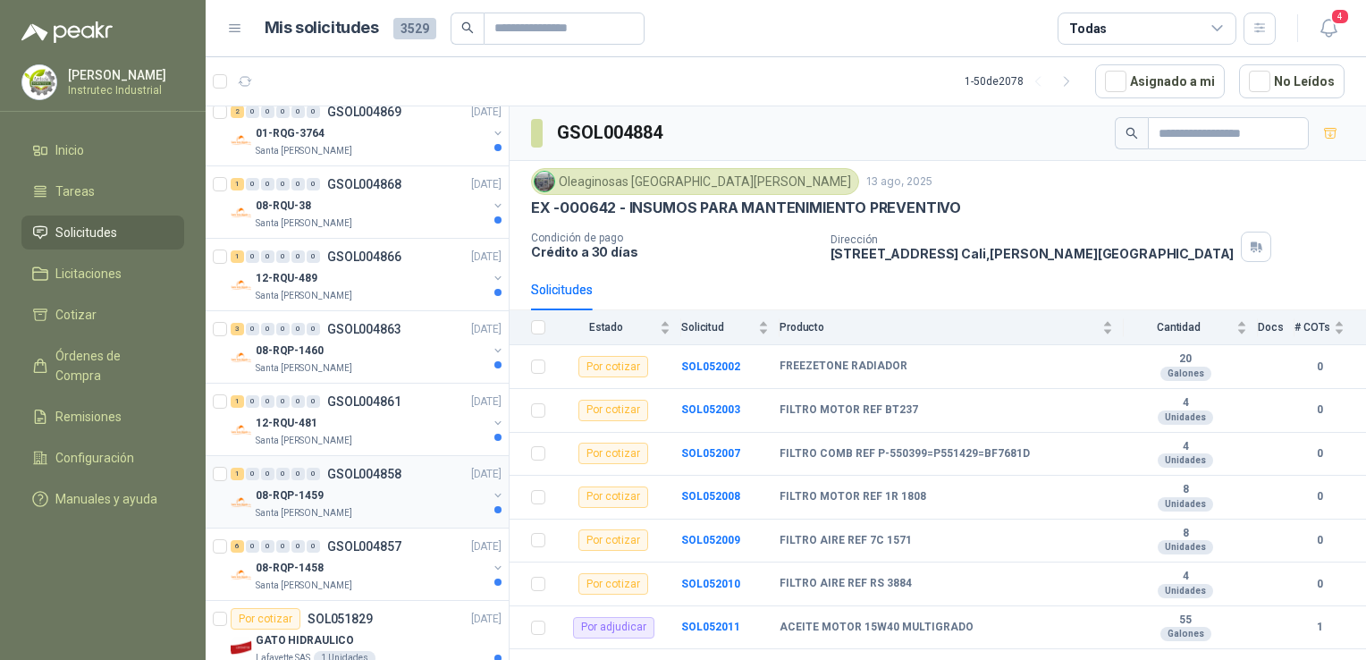
scroll to position [2163, 0]
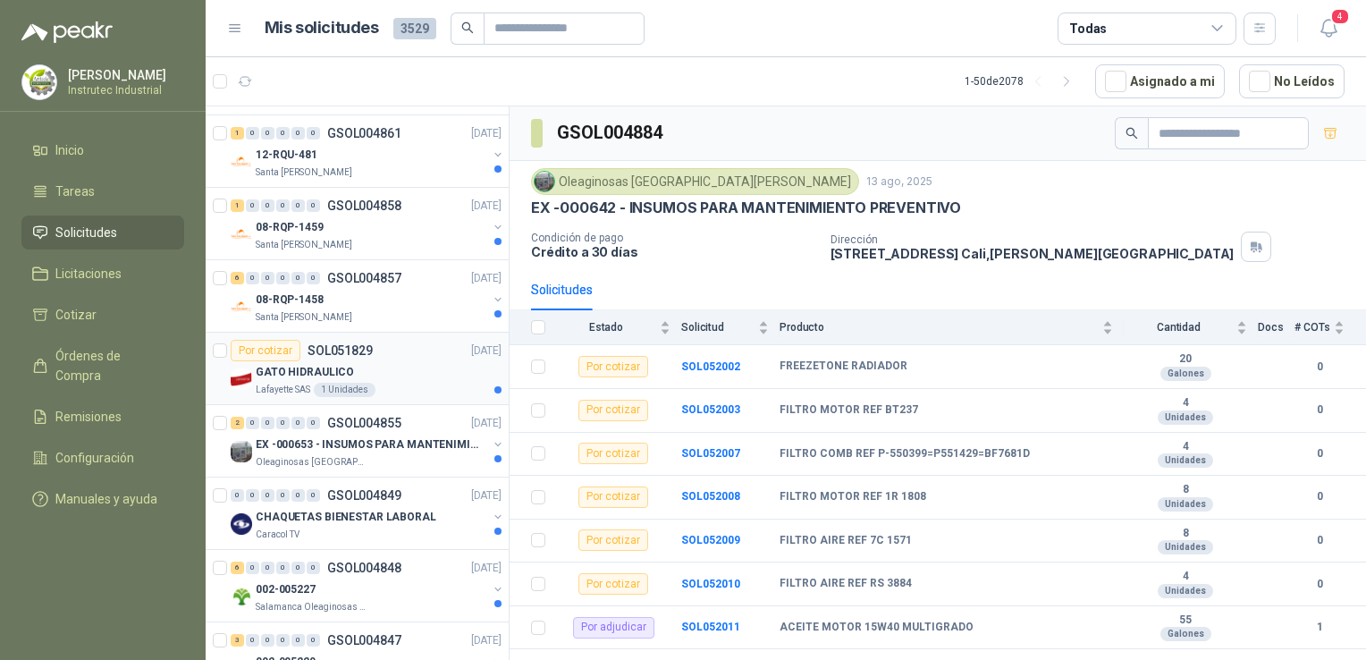
click at [386, 370] on div "GATO HIDRAULICO" at bounding box center [379, 371] width 246 height 21
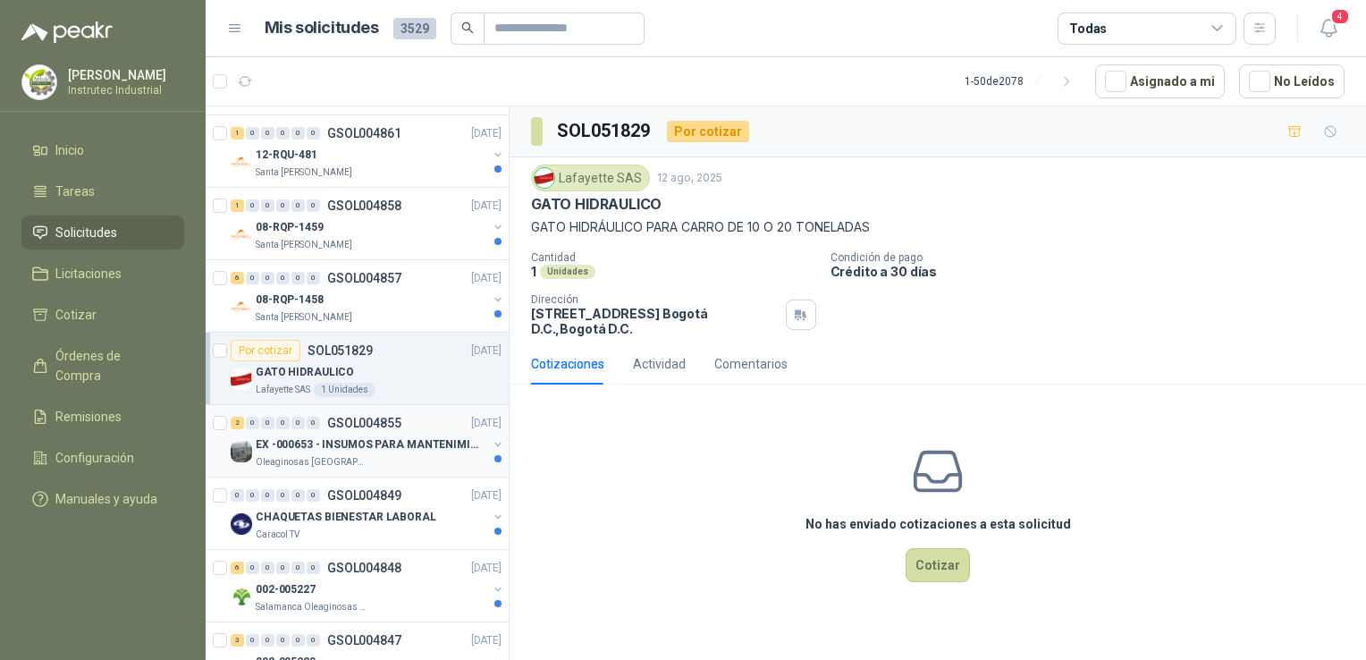
click at [390, 463] on div "2 0 0 0 0 0 GSOL004855 [DATE] EX -000653 - INSUMOS PARA MANTENIMIENTO A [PERSON…" at bounding box center [357, 441] width 303 height 72
click at [391, 455] on div "Oleaginosas [GEOGRAPHIC_DATA][PERSON_NAME]" at bounding box center [371, 462] width 231 height 14
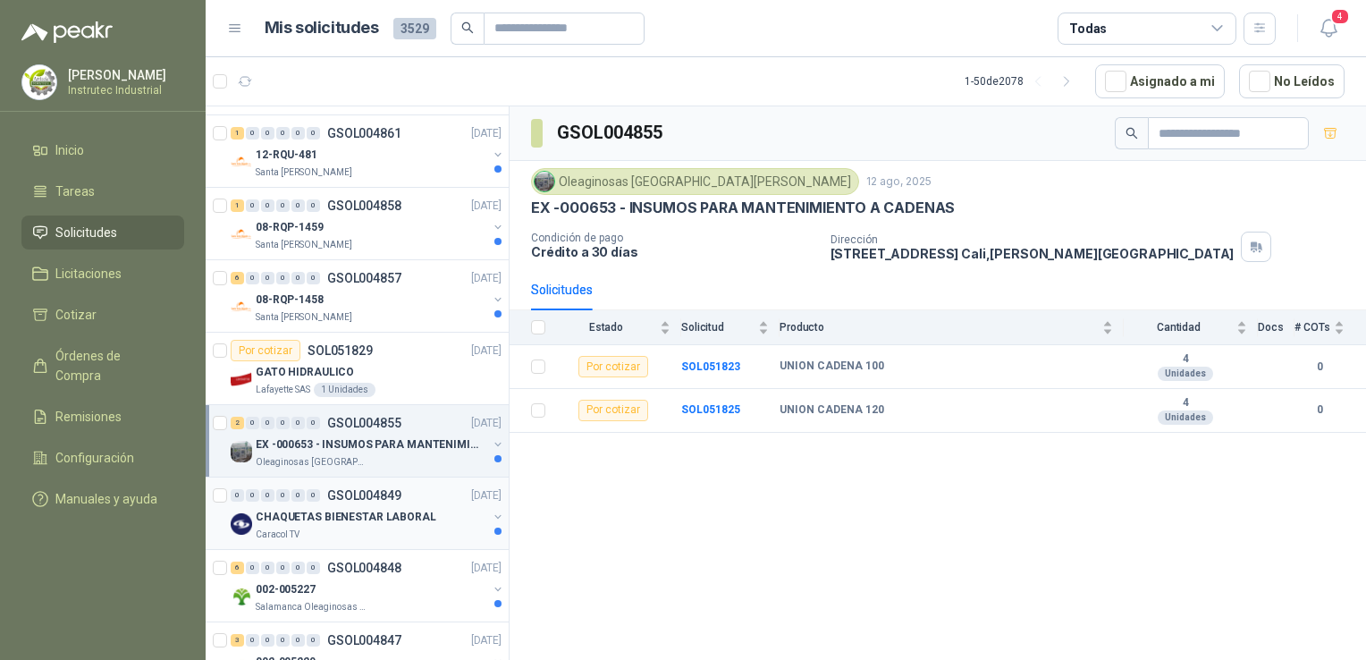
click at [384, 527] on div "Caracol TV" at bounding box center [371, 534] width 231 height 14
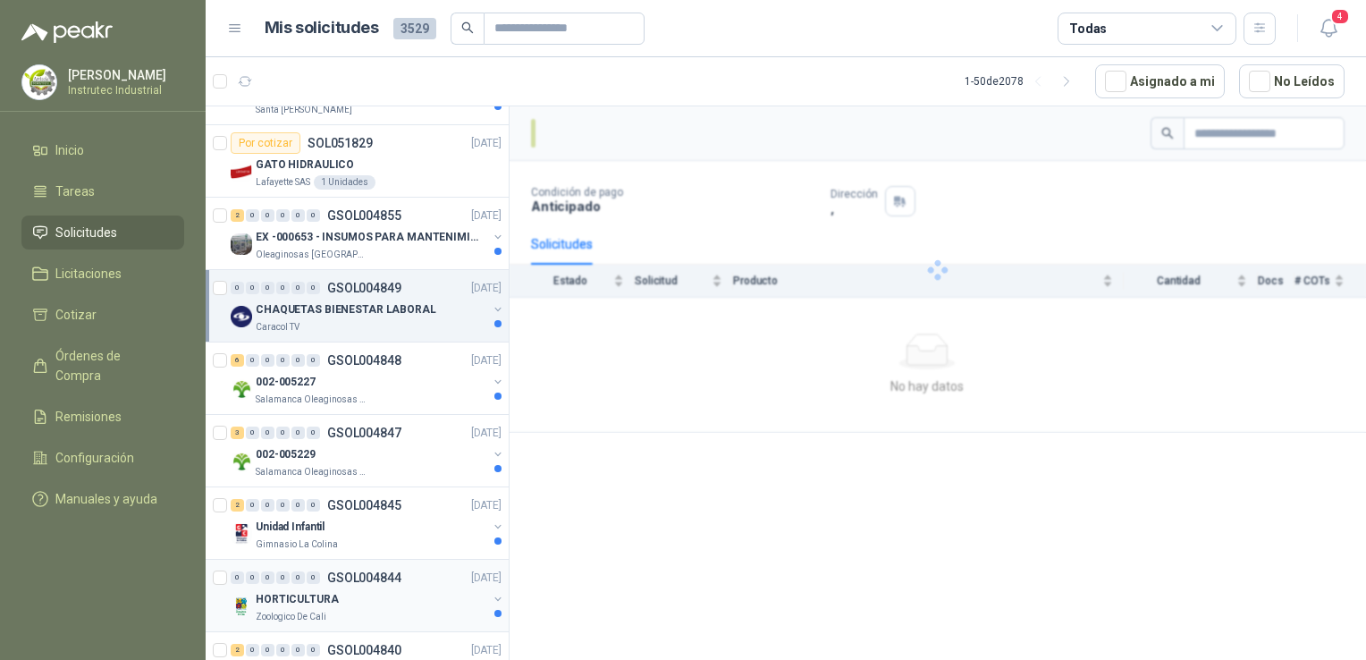
scroll to position [2431, 0]
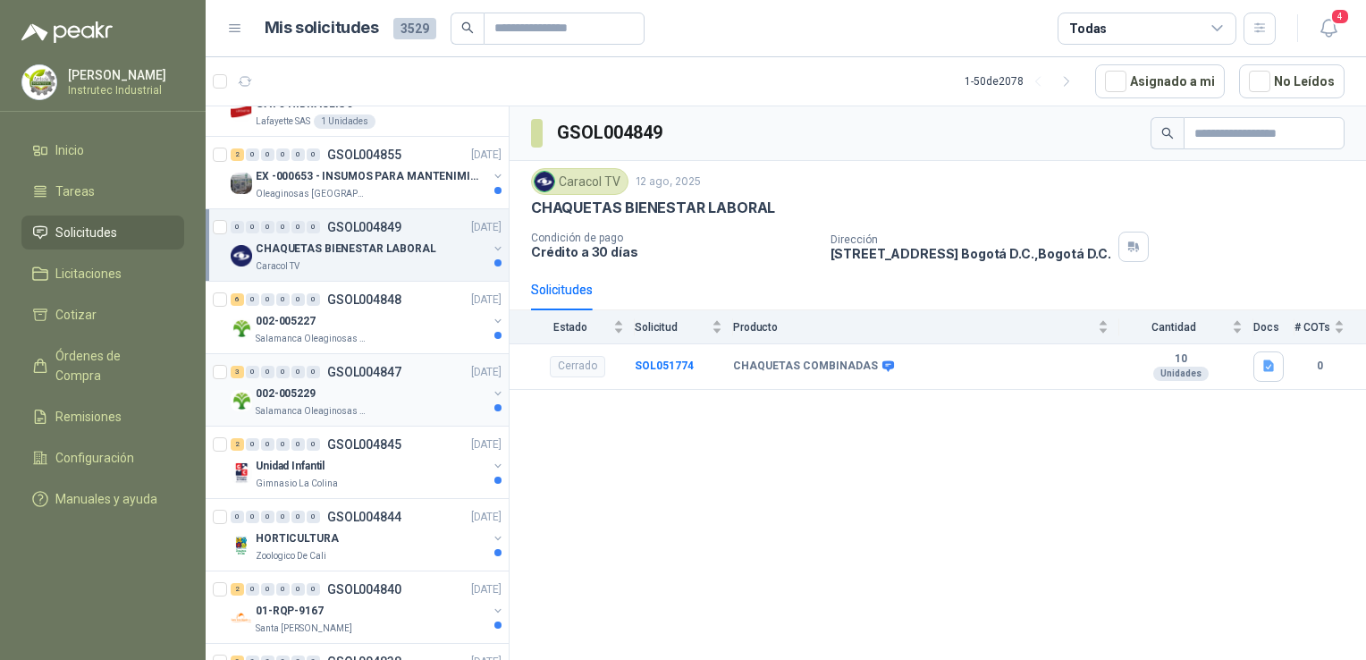
click at [396, 386] on div "002-005229" at bounding box center [371, 393] width 231 height 21
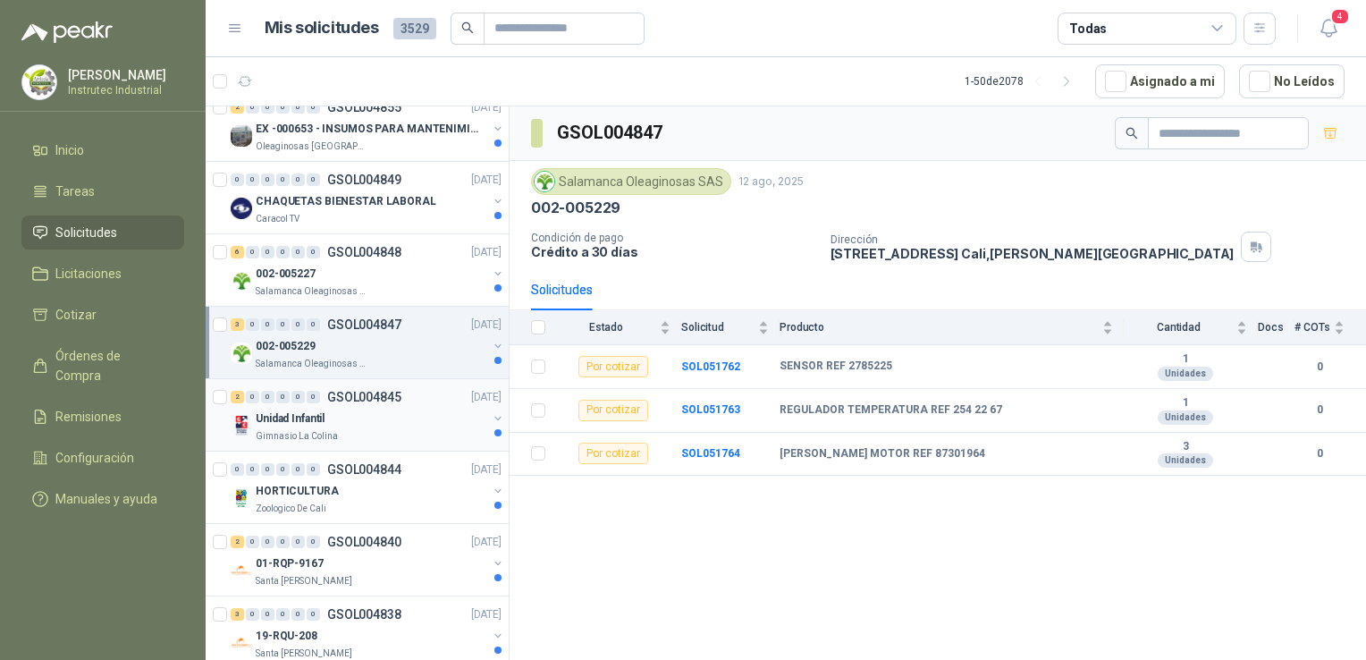
scroll to position [2520, 0]
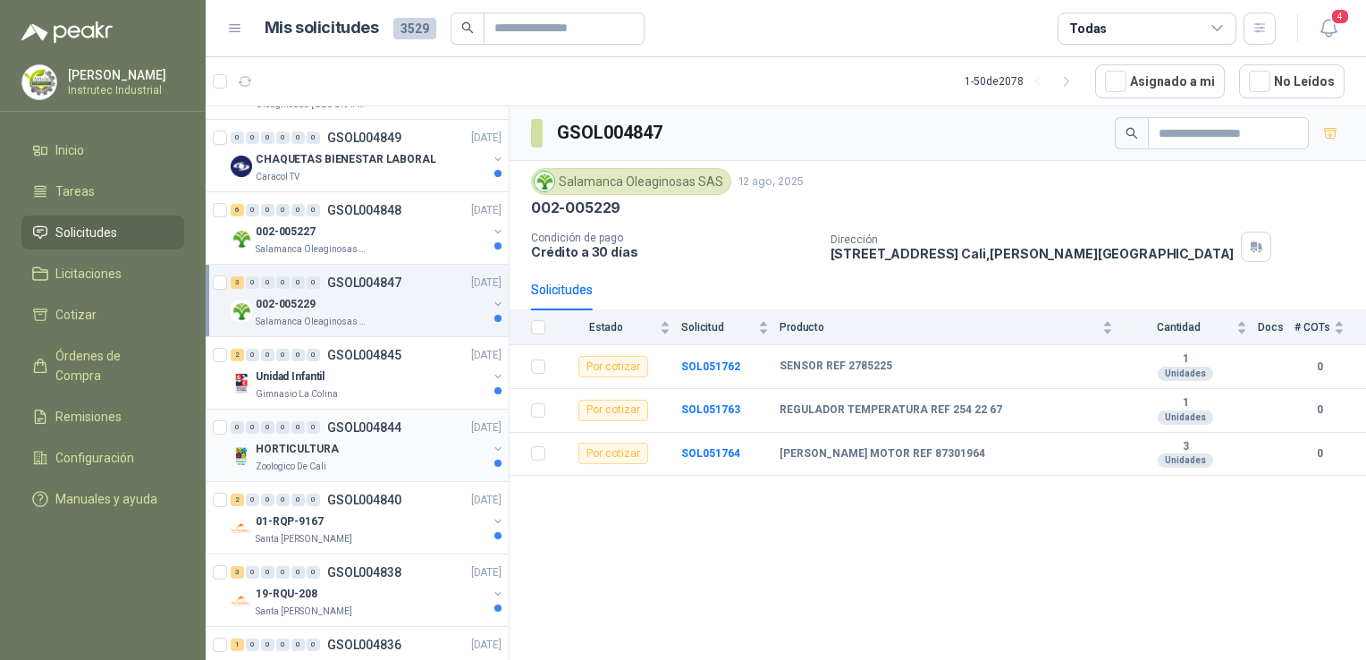
click at [418, 459] on div "Zoologico De Cali" at bounding box center [371, 466] width 231 height 14
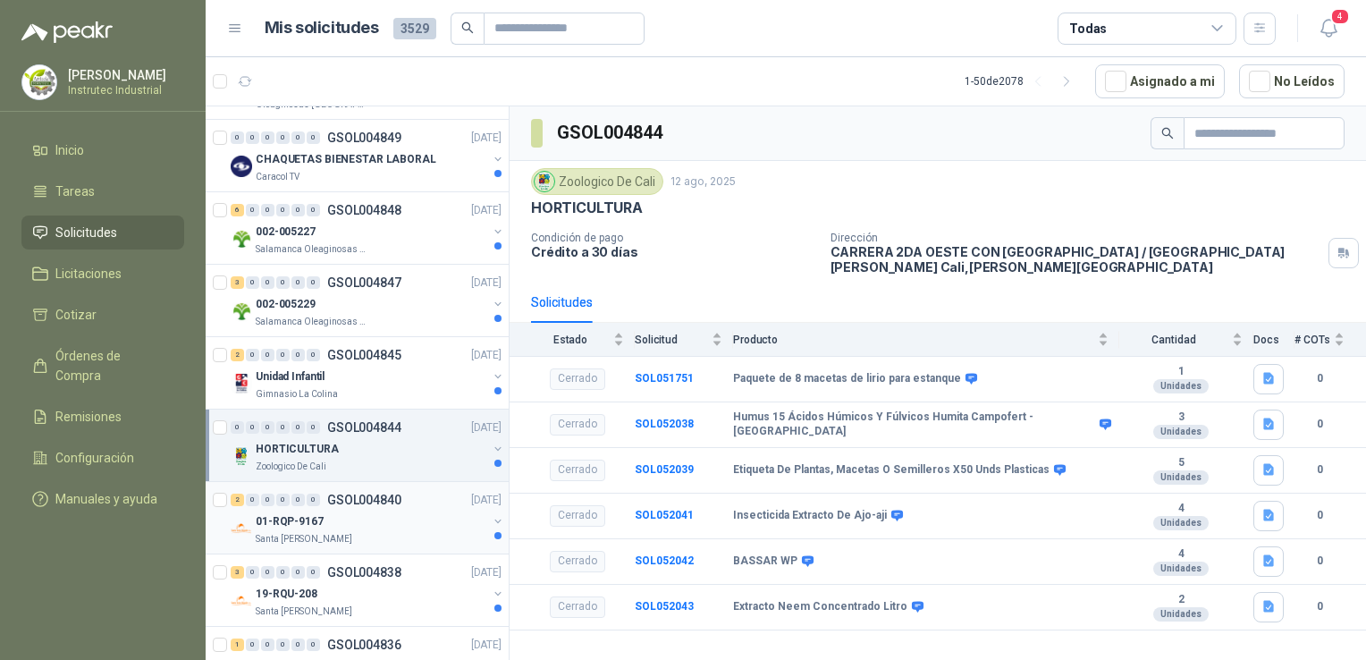
click at [411, 516] on div "01-RQP-9167" at bounding box center [371, 520] width 231 height 21
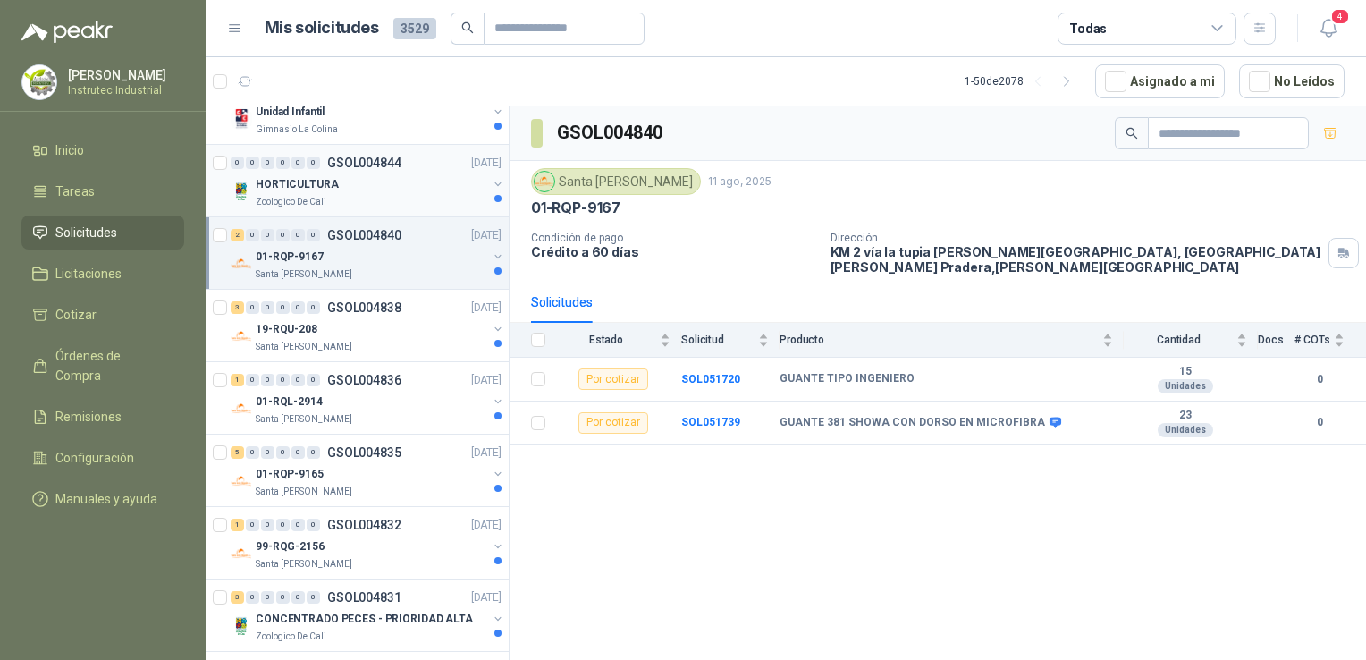
scroll to position [2788, 0]
click at [396, 459] on div "01-RQP-9165" at bounding box center [371, 469] width 231 height 21
